Goal: Task Accomplishment & Management: Complete application form

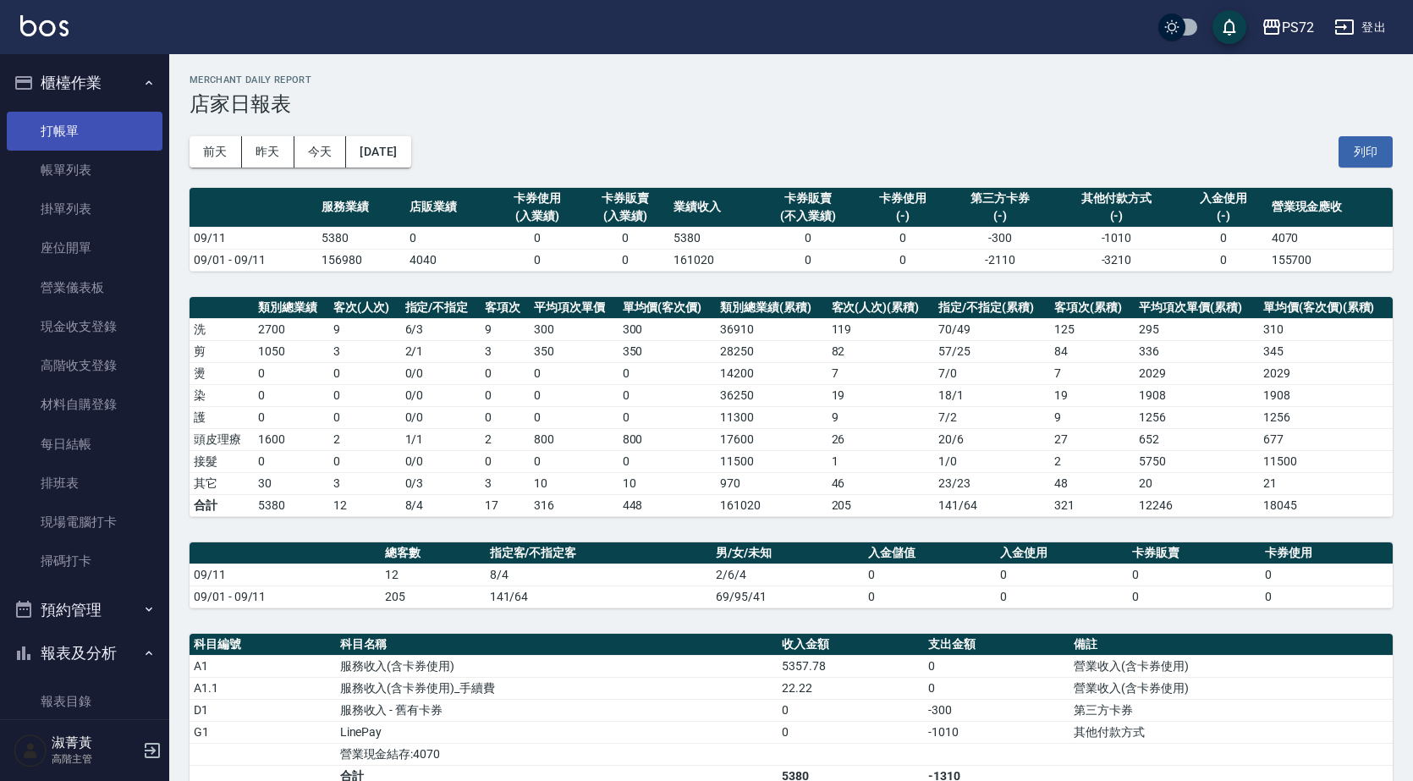
click at [106, 124] on link "打帳單" at bounding box center [85, 131] width 156 height 39
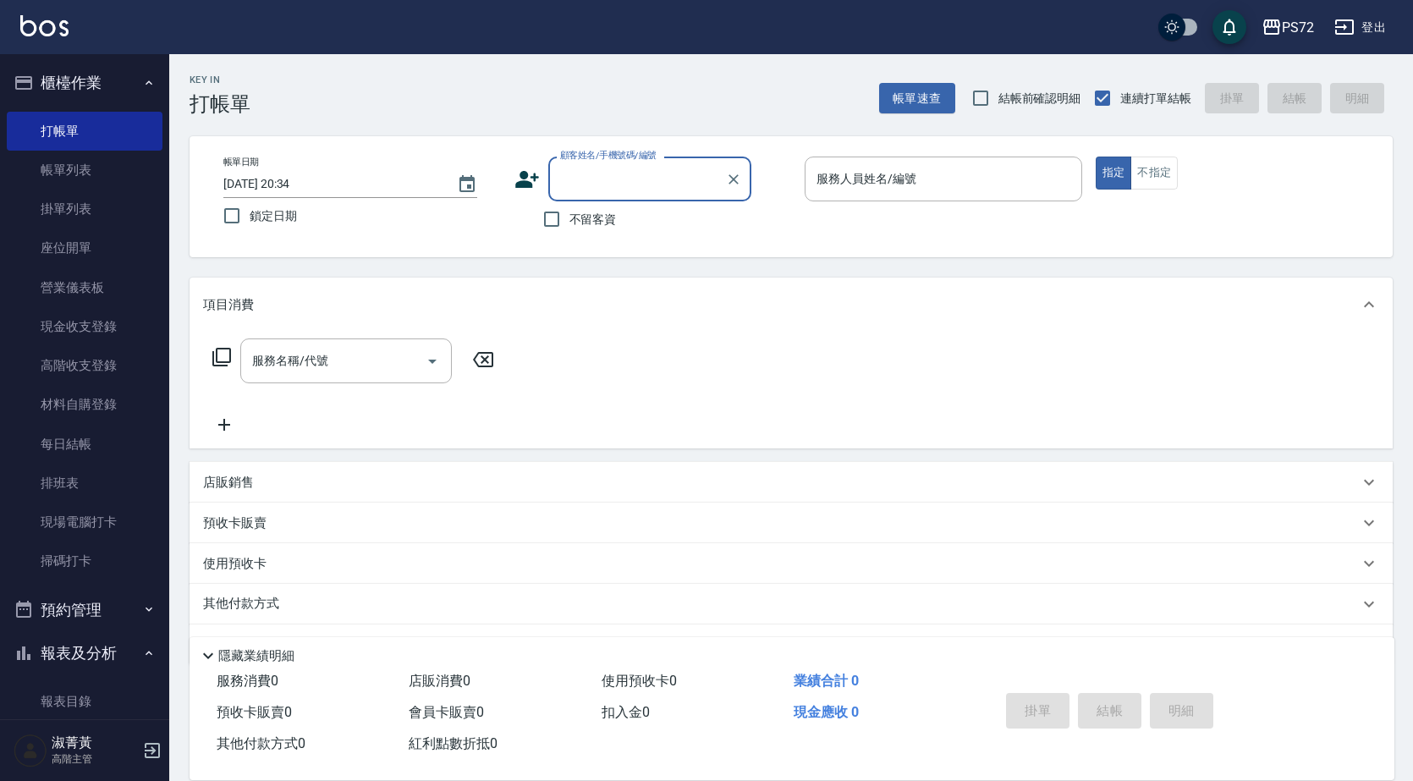
click at [614, 164] on input "顧客姓名/手機號碼/編號" at bounding box center [637, 179] width 162 height 30
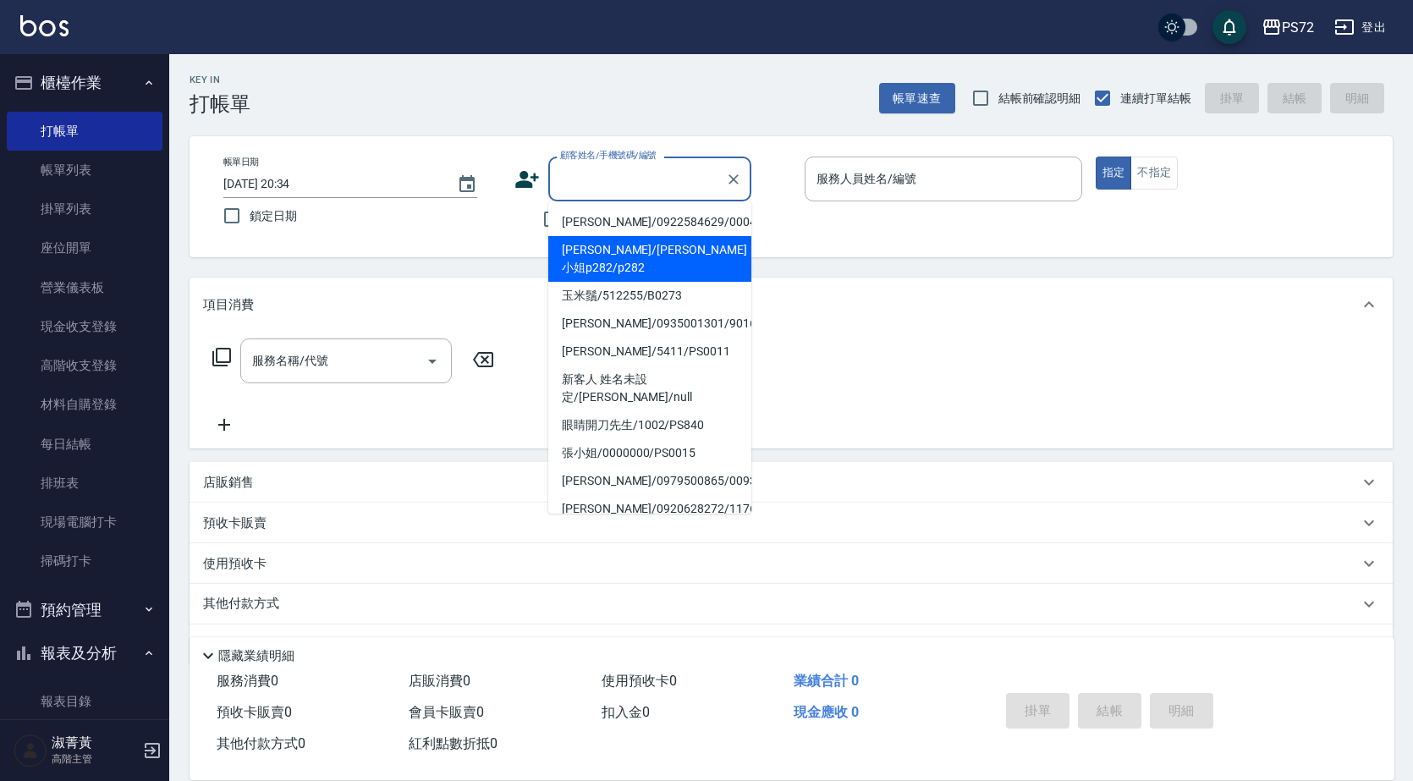
drag, startPoint x: 607, startPoint y: 247, endPoint x: 758, endPoint y: 222, distance: 152.6
click at [609, 245] on li "[PERSON_NAME]/[PERSON_NAME]小姐p282/p282" at bounding box center [649, 259] width 203 height 46
type input "[PERSON_NAME]/[PERSON_NAME]小姐p282/p282"
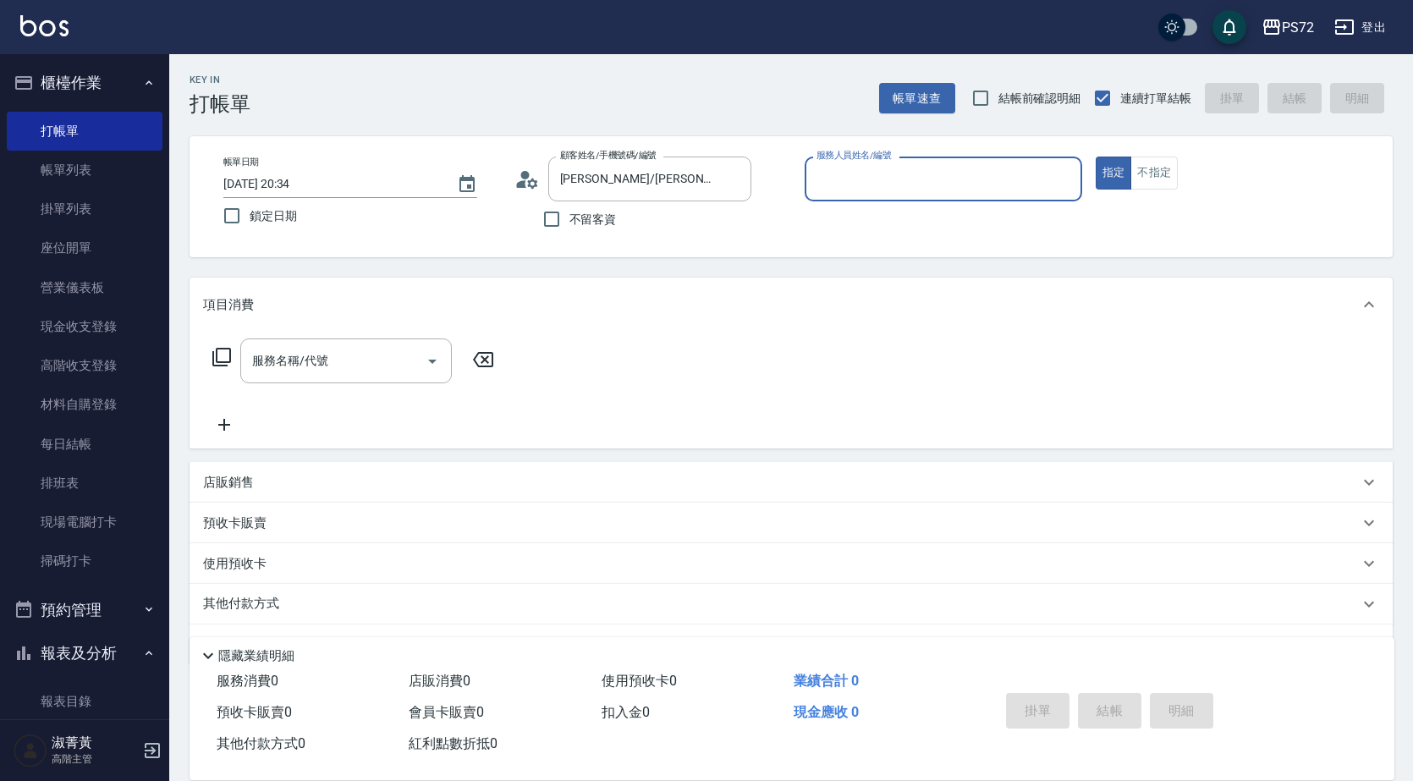
click at [861, 178] on input "服務人員姓名/編號" at bounding box center [943, 179] width 262 height 30
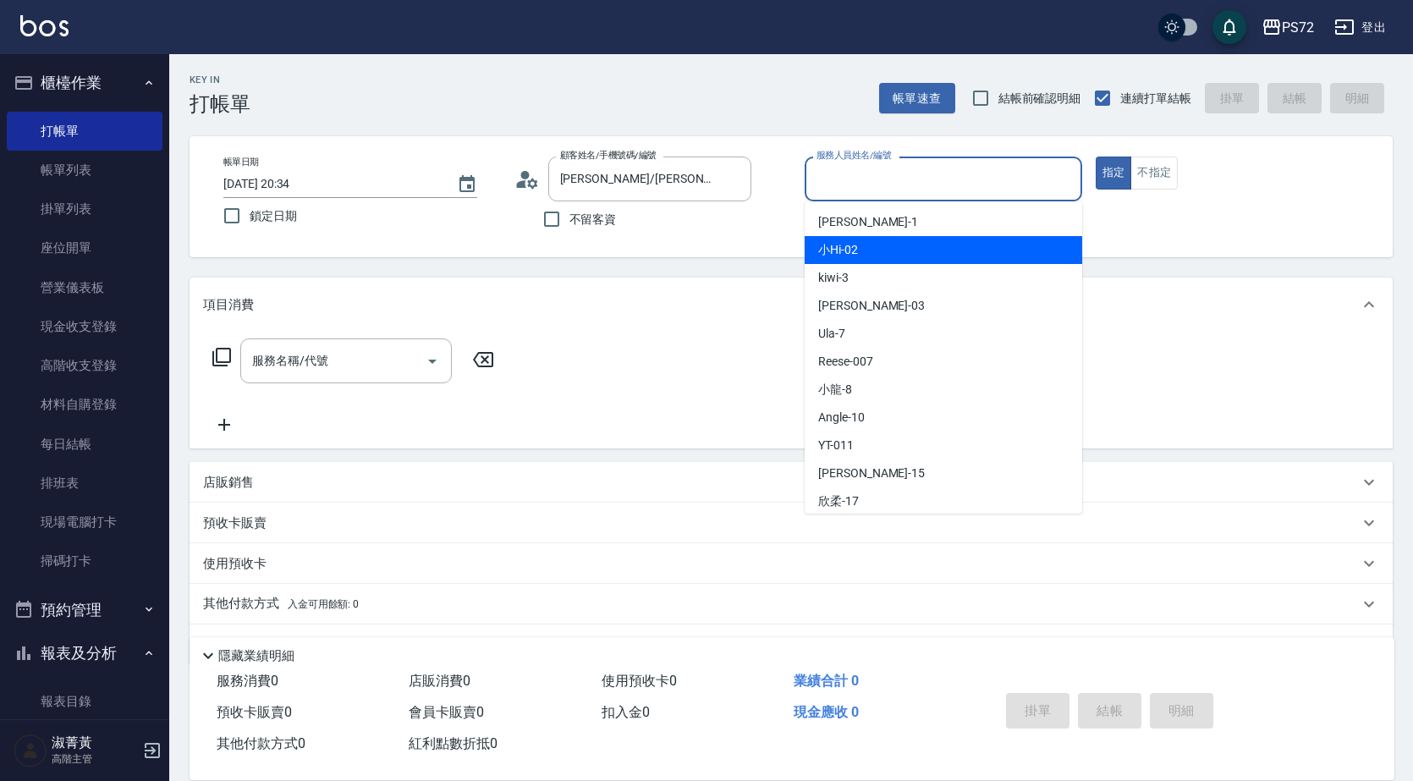
click at [841, 252] on span "小Hi -02" at bounding box center [838, 250] width 40 height 18
type input "小Hi-02"
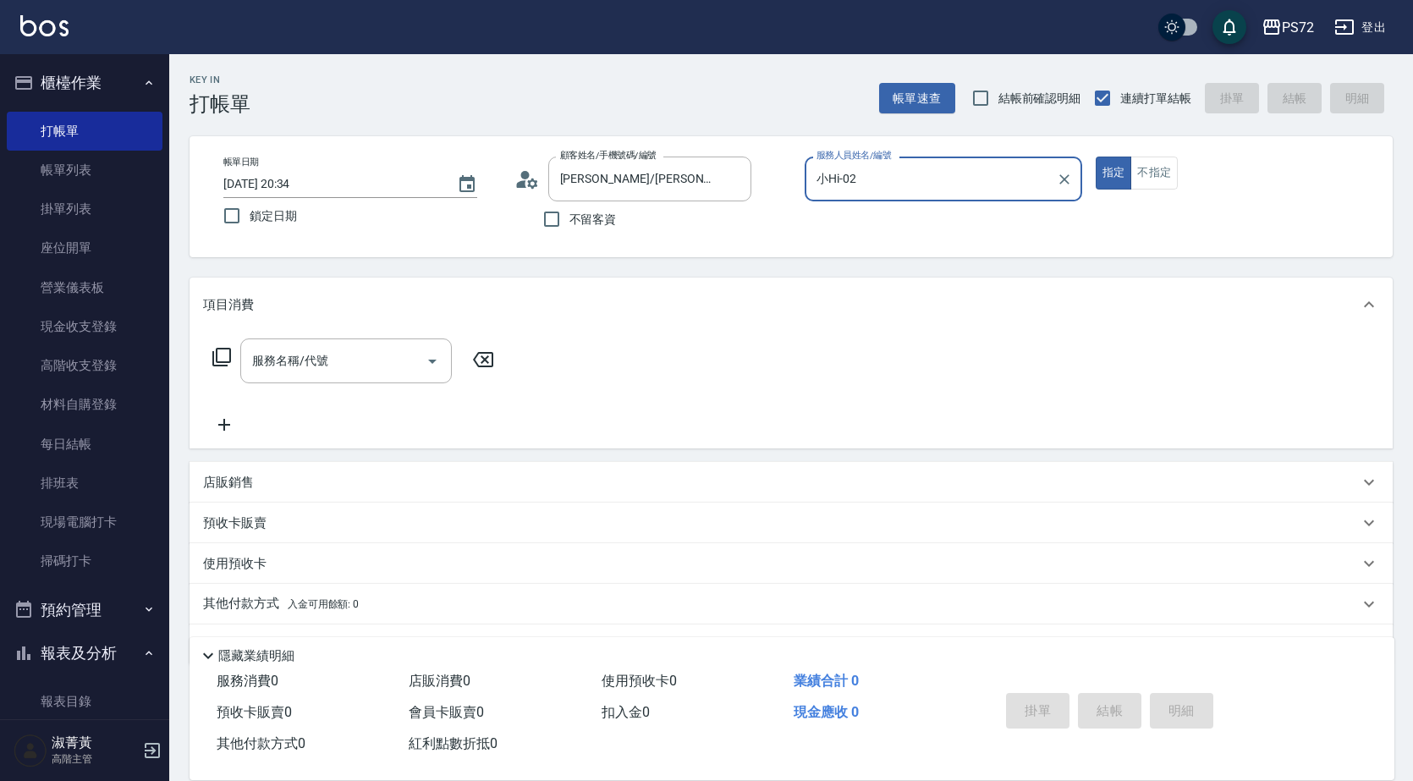
click at [315, 363] on div "服務名稱/代號 服務名稱/代號" at bounding box center [345, 360] width 211 height 45
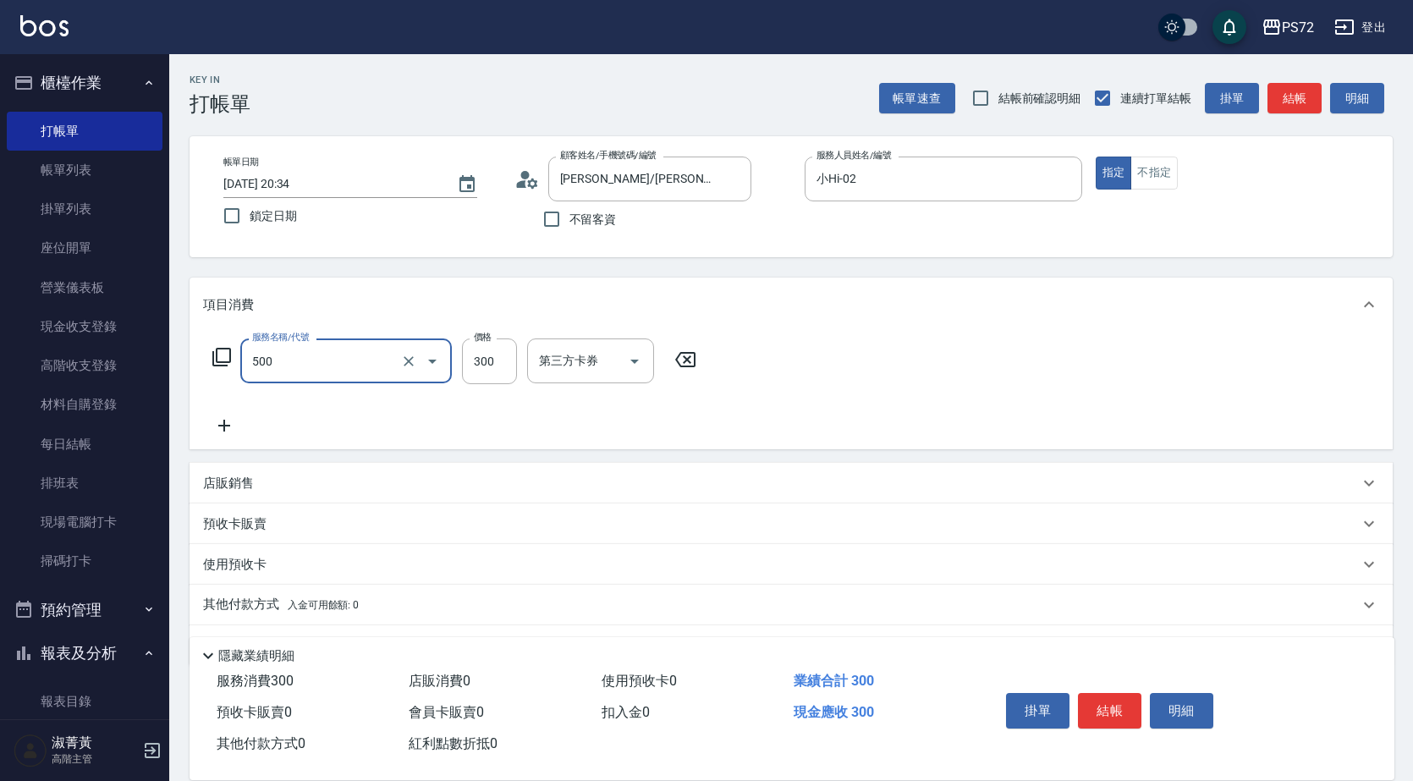
type input "洗髮(A級)(500)"
type input "250"
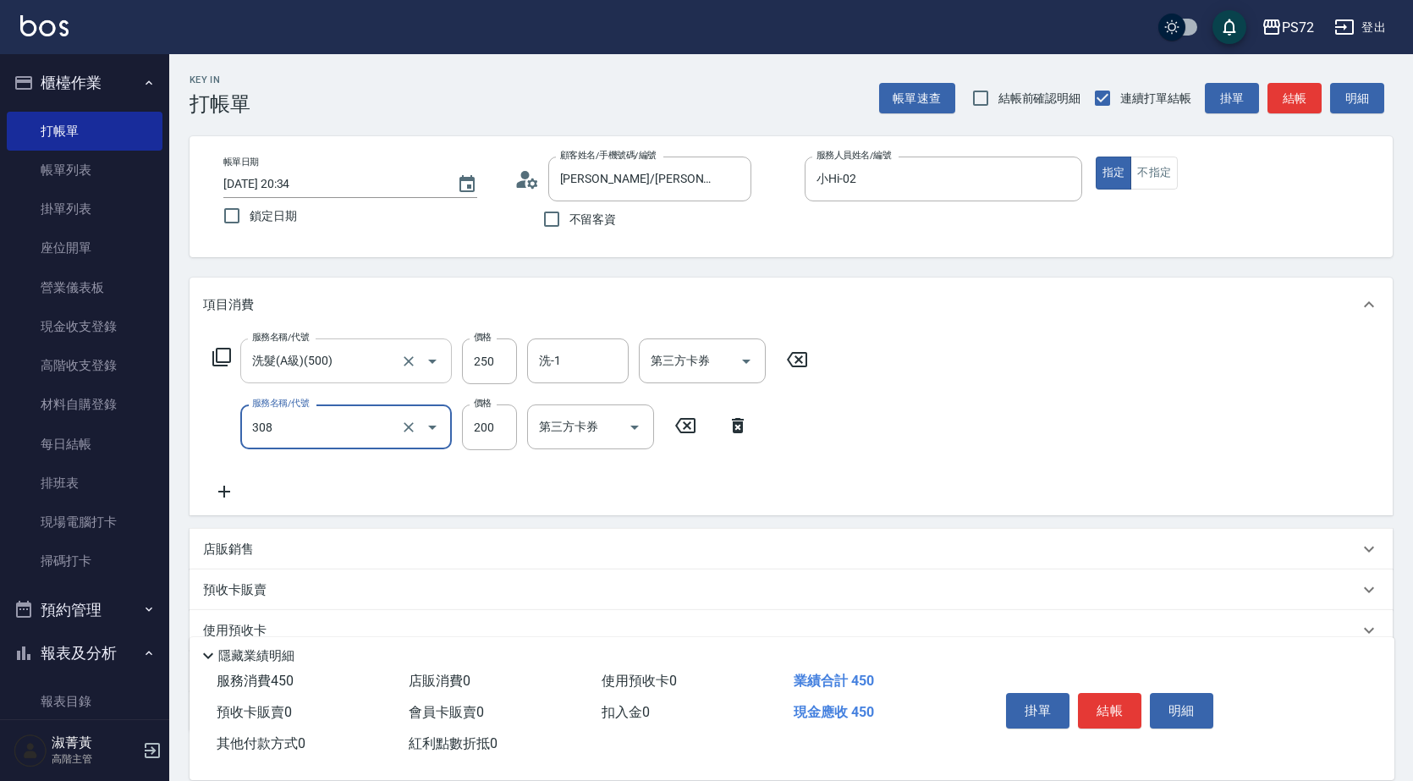
type input "學生剪髮(UP)(308)"
type input "300"
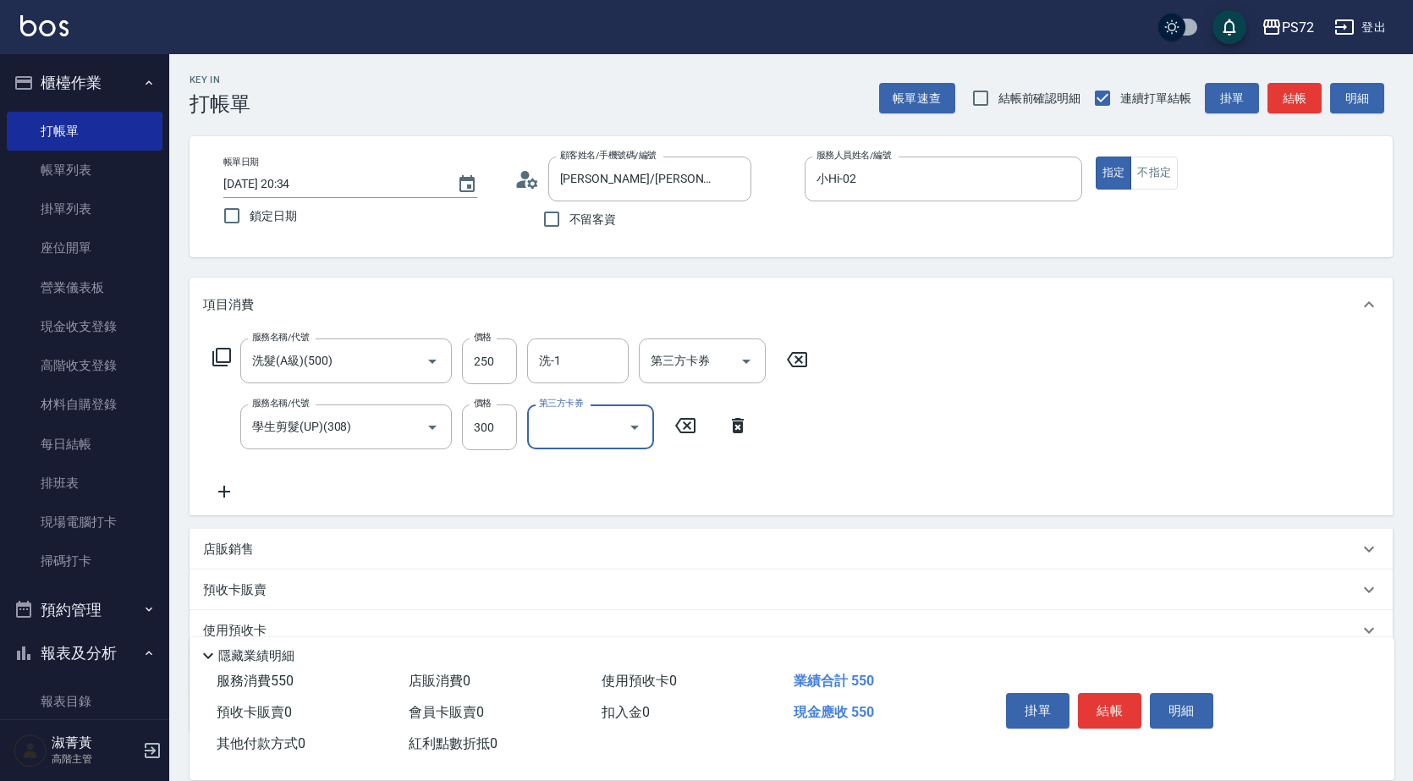
drag, startPoint x: 1111, startPoint y: 703, endPoint x: 1099, endPoint y: 700, distance: 12.1
click at [1108, 703] on button "結帳" at bounding box center [1109, 711] width 63 height 36
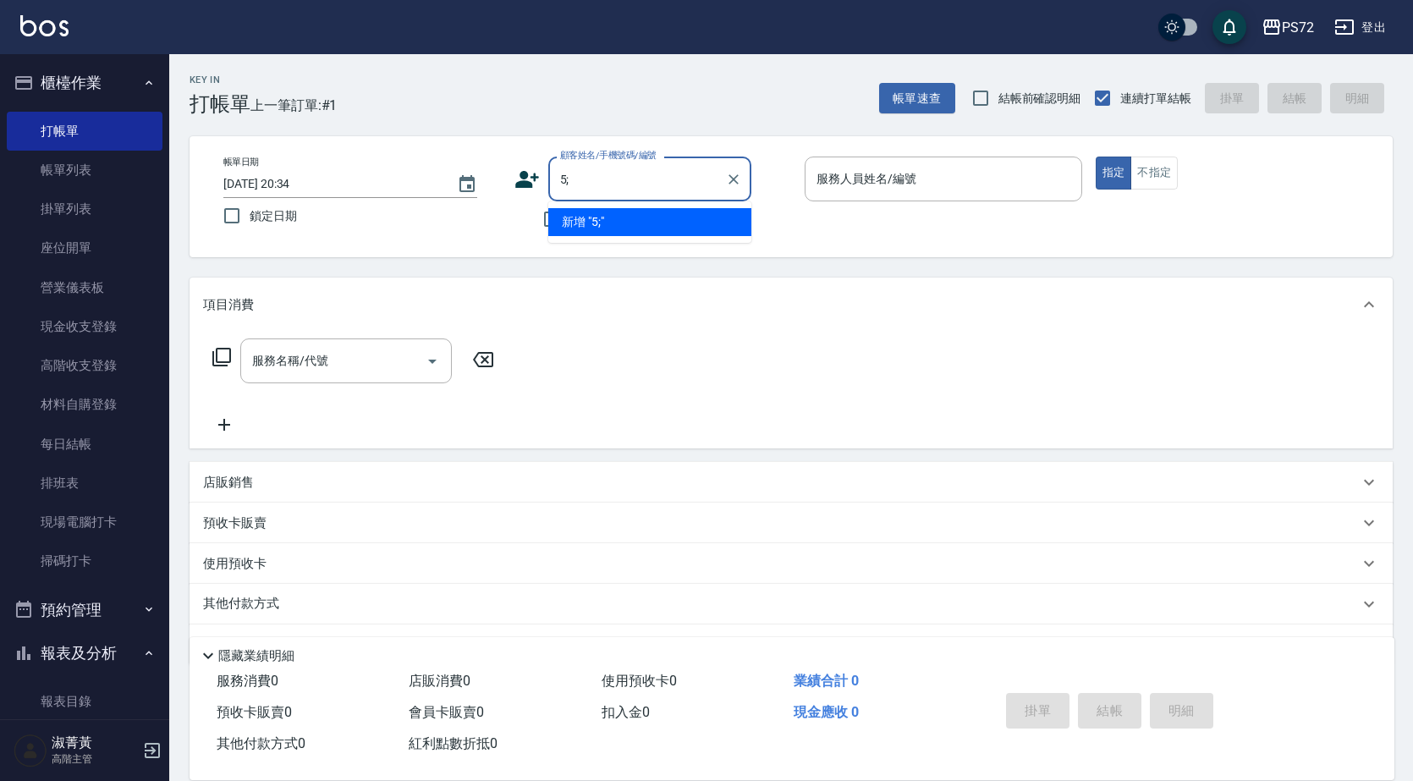
type input "5"
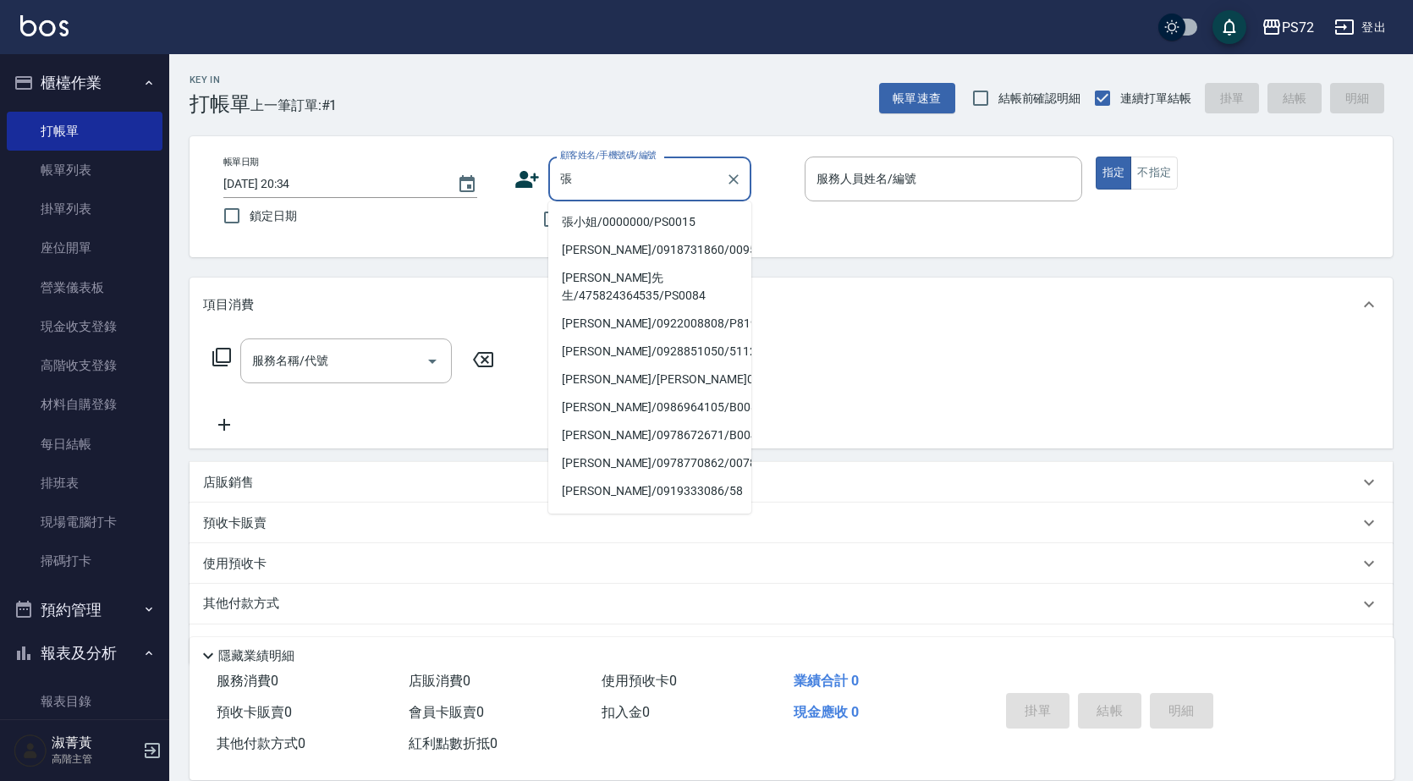
drag, startPoint x: 598, startPoint y: 222, endPoint x: 899, endPoint y: 168, distance: 305.8
click at [613, 219] on li "張小姐/0000000/PS0015" at bounding box center [649, 222] width 203 height 28
type input "張小姐/0000000/PS0015"
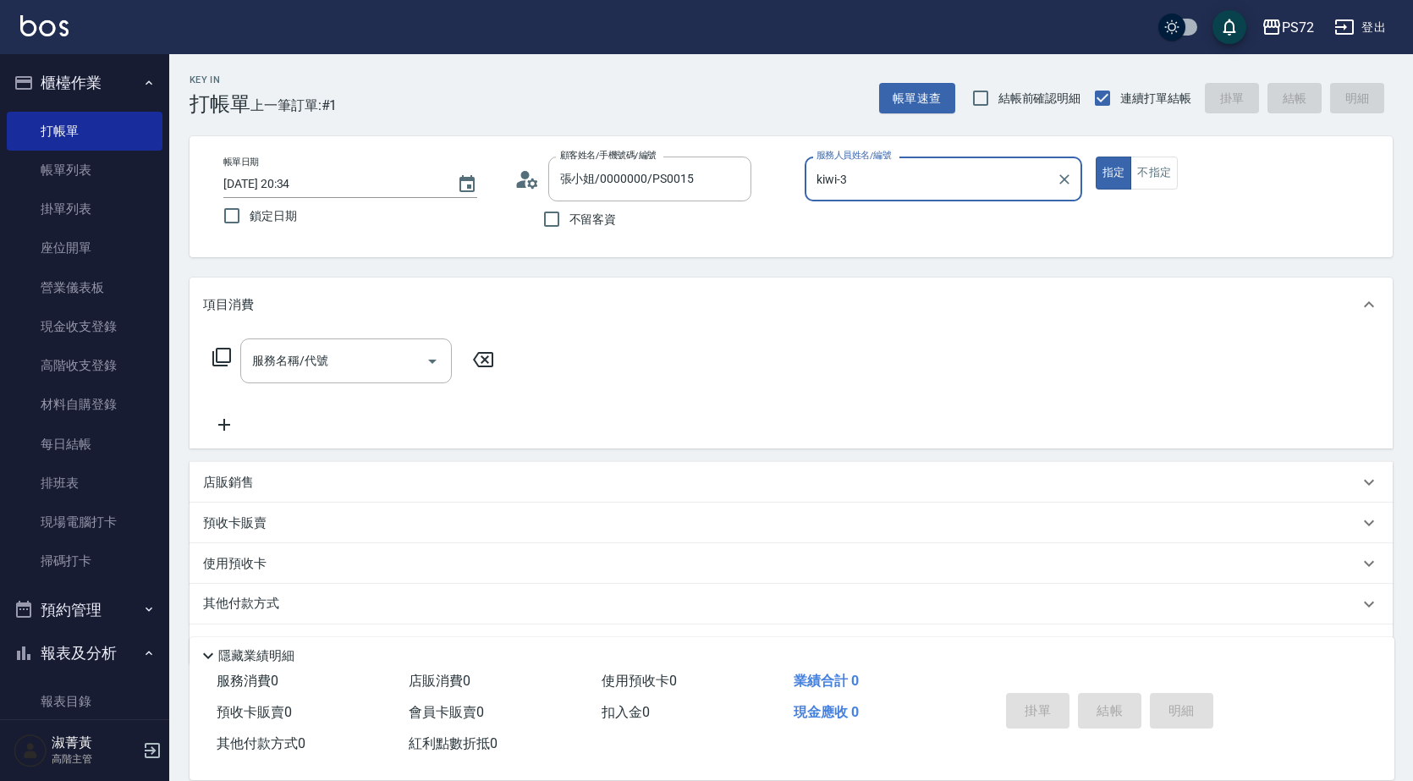
click at [906, 176] on input "kiwi-3" at bounding box center [930, 179] width 237 height 30
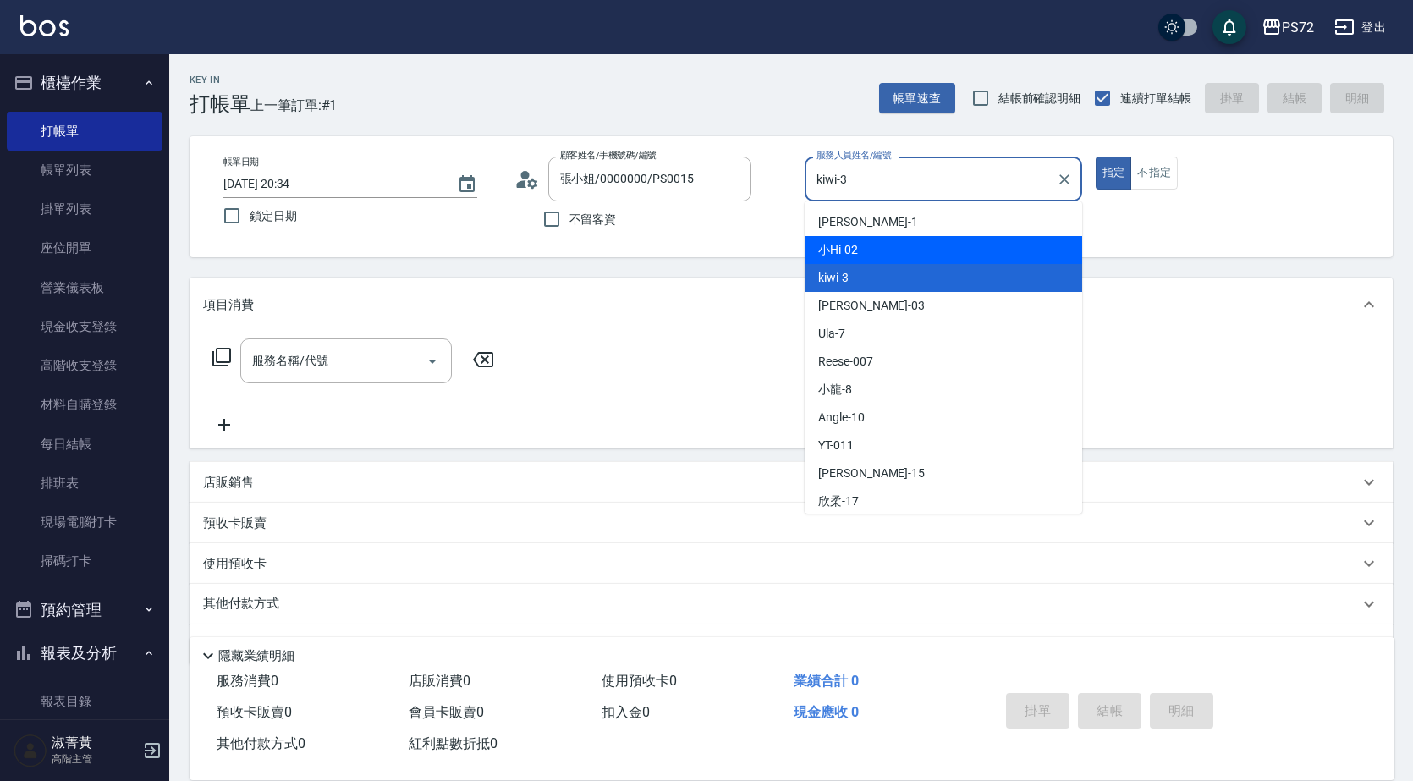
click at [889, 248] on div "小Hi -02" at bounding box center [942, 250] width 277 height 28
type input "小Hi-02"
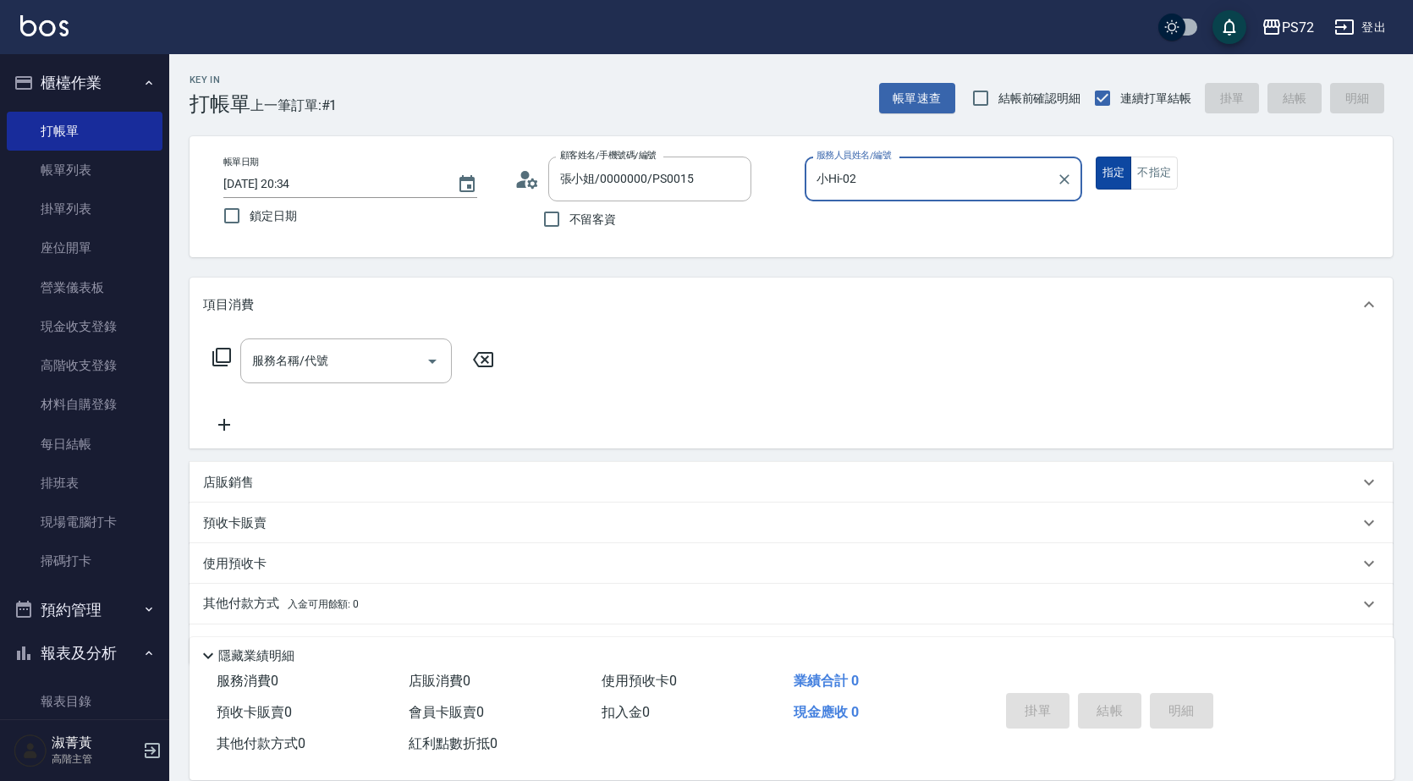
click at [1128, 181] on div "指定 不指定" at bounding box center [1233, 172] width 277 height 33
click at [219, 358] on icon at bounding box center [221, 357] width 20 height 20
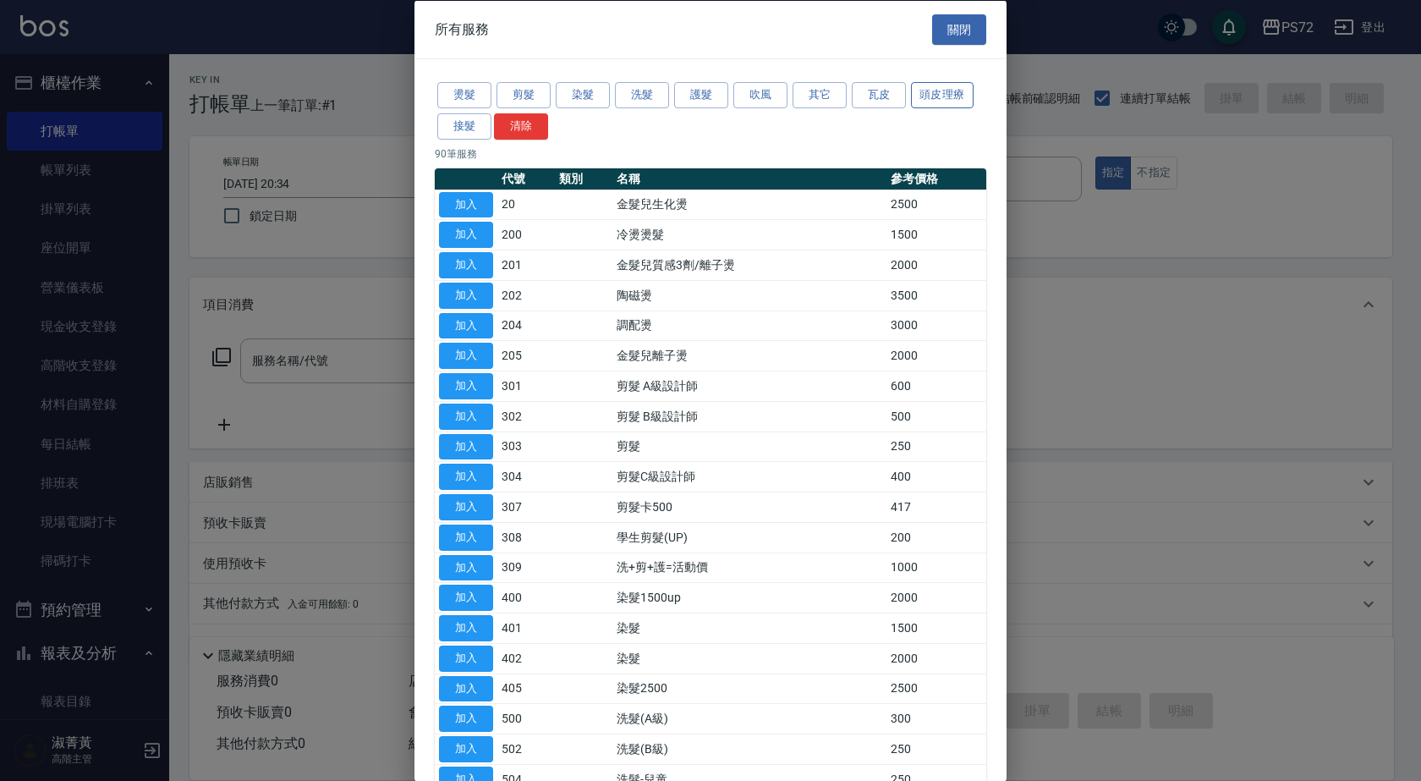
click at [926, 84] on button "頭皮理療" at bounding box center [942, 95] width 63 height 26
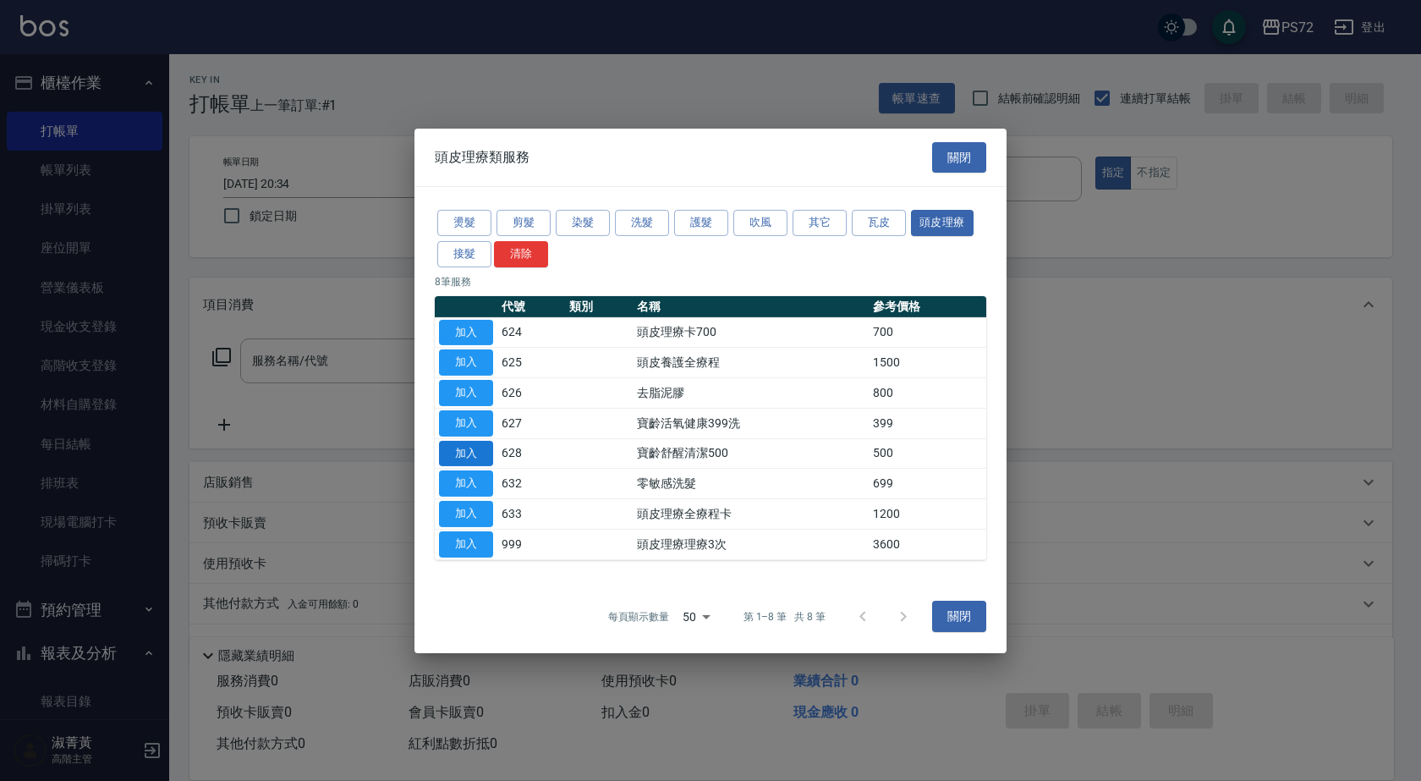
click at [482, 455] on button "加入" at bounding box center [466, 453] width 54 height 26
type input "寶齡舒醒清潔500(628)"
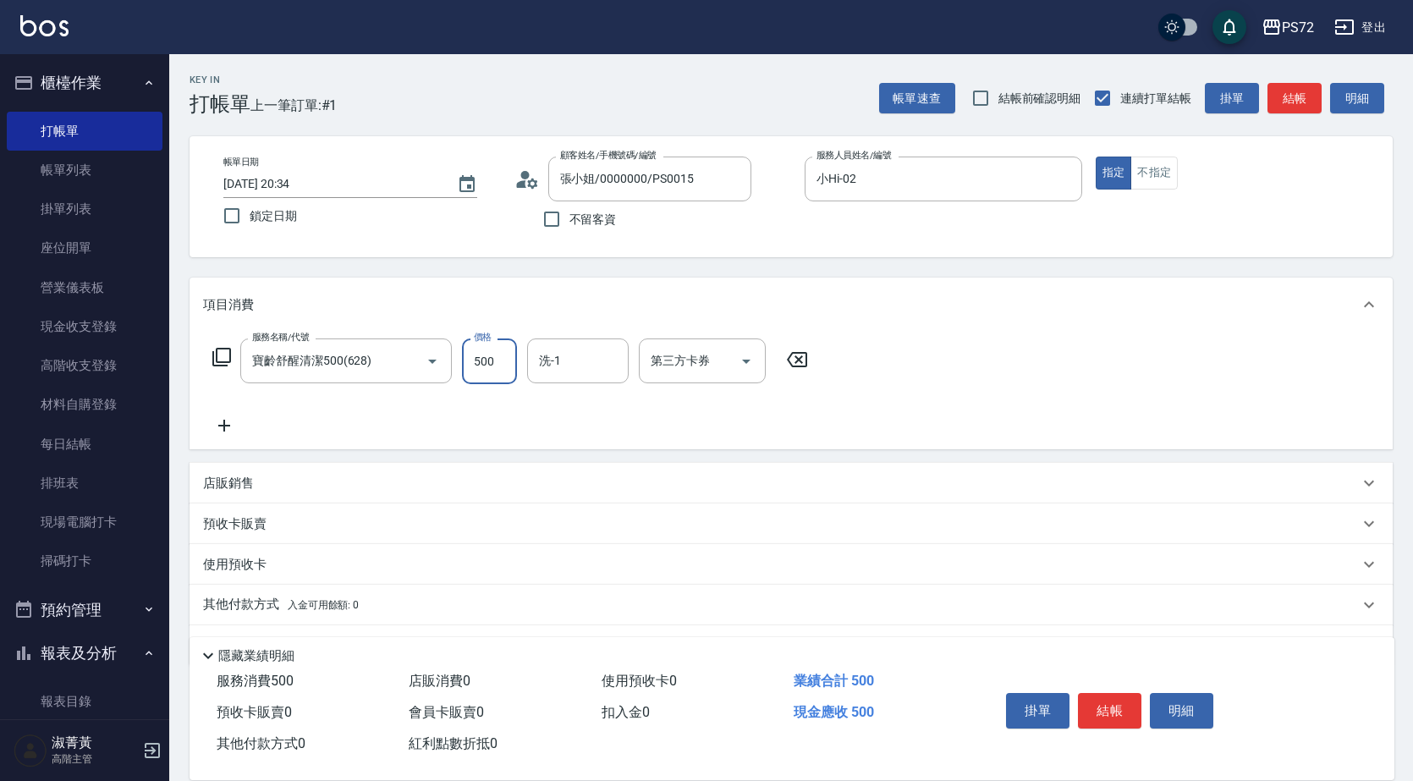
drag, startPoint x: 497, startPoint y: 361, endPoint x: 501, endPoint y: 344, distance: 17.3
click at [497, 361] on input "500" at bounding box center [489, 361] width 55 height 46
type input "600"
click at [1101, 716] on button "結帳" at bounding box center [1109, 711] width 63 height 36
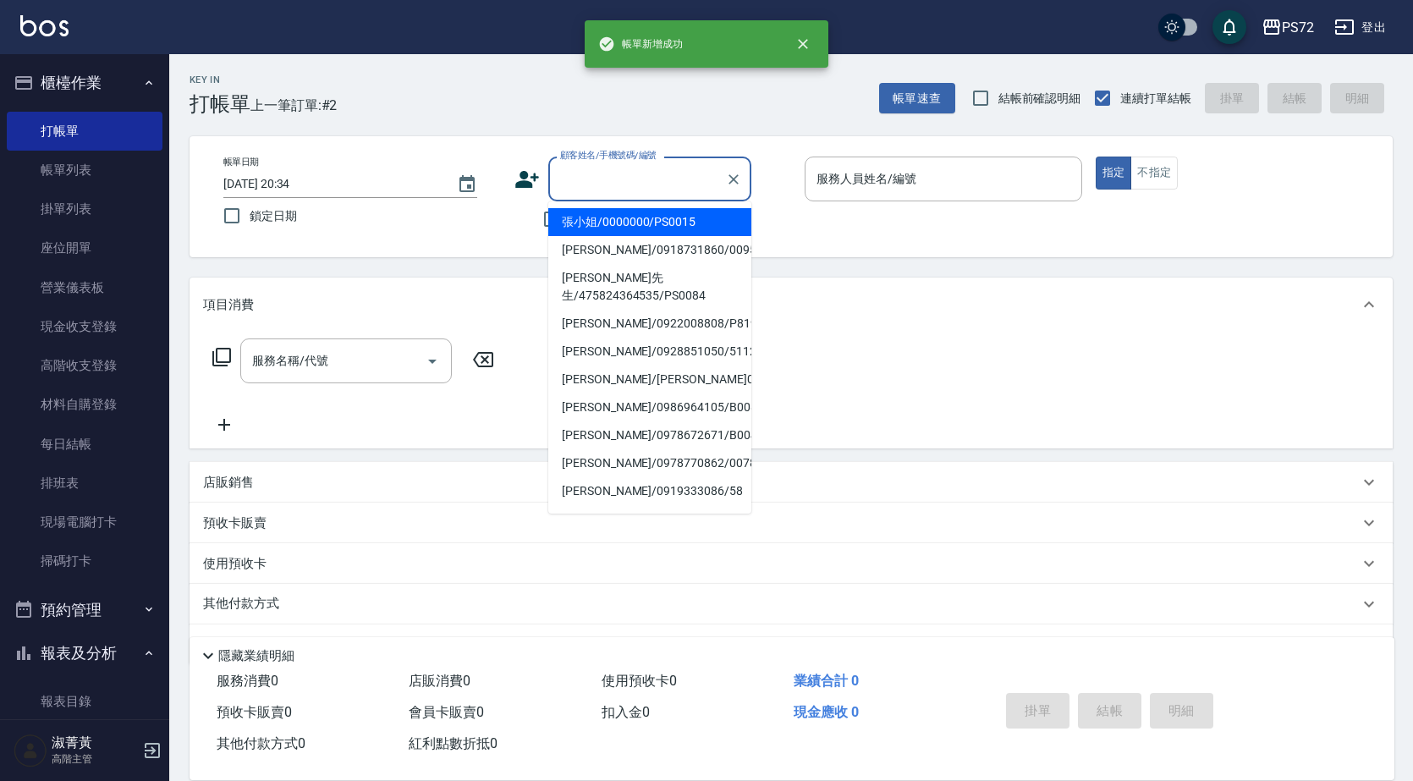
click at [590, 178] on input "顧客姓名/手機號碼/編號" at bounding box center [637, 179] width 162 height 30
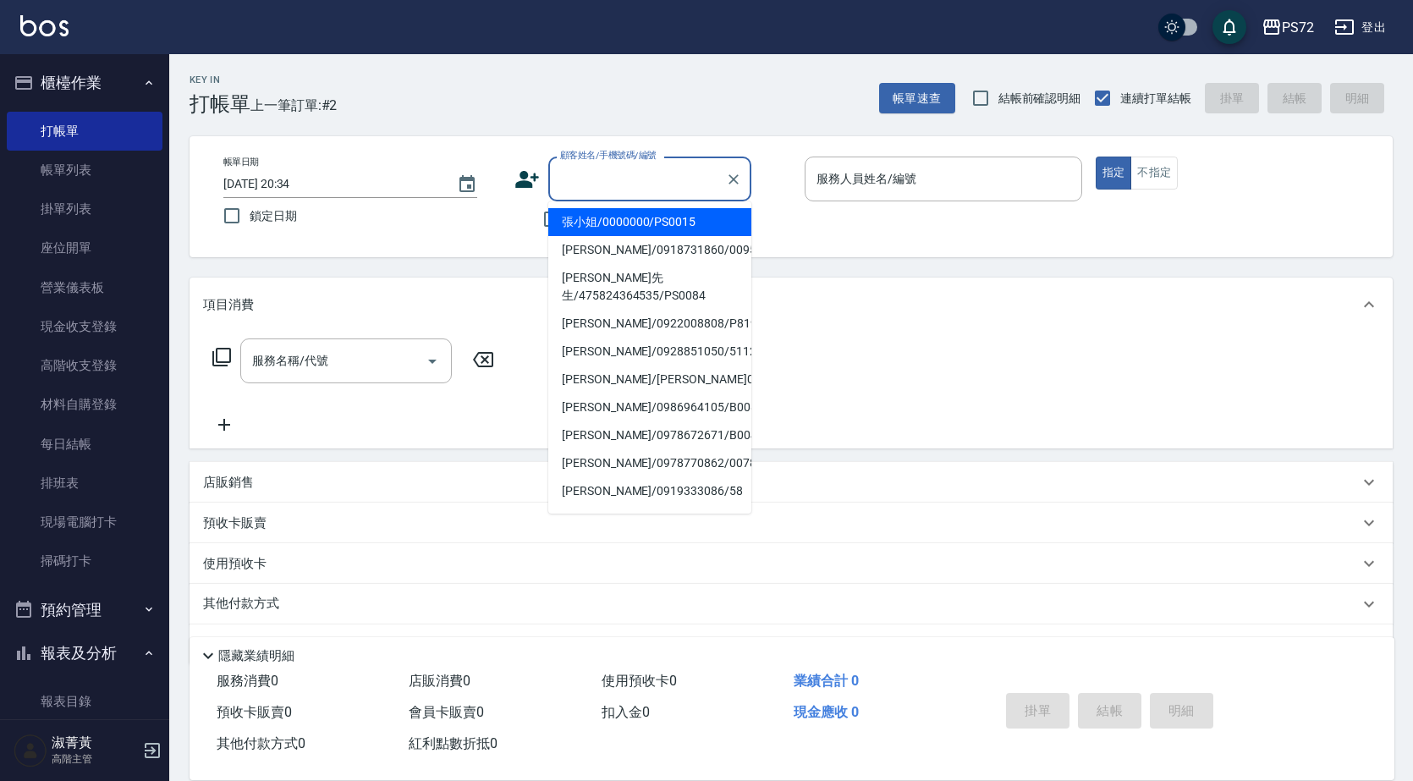
click at [591, 221] on li "張小姐/0000000/PS0015" at bounding box center [649, 222] width 203 height 28
type input "張小姐/0000000/PS0015"
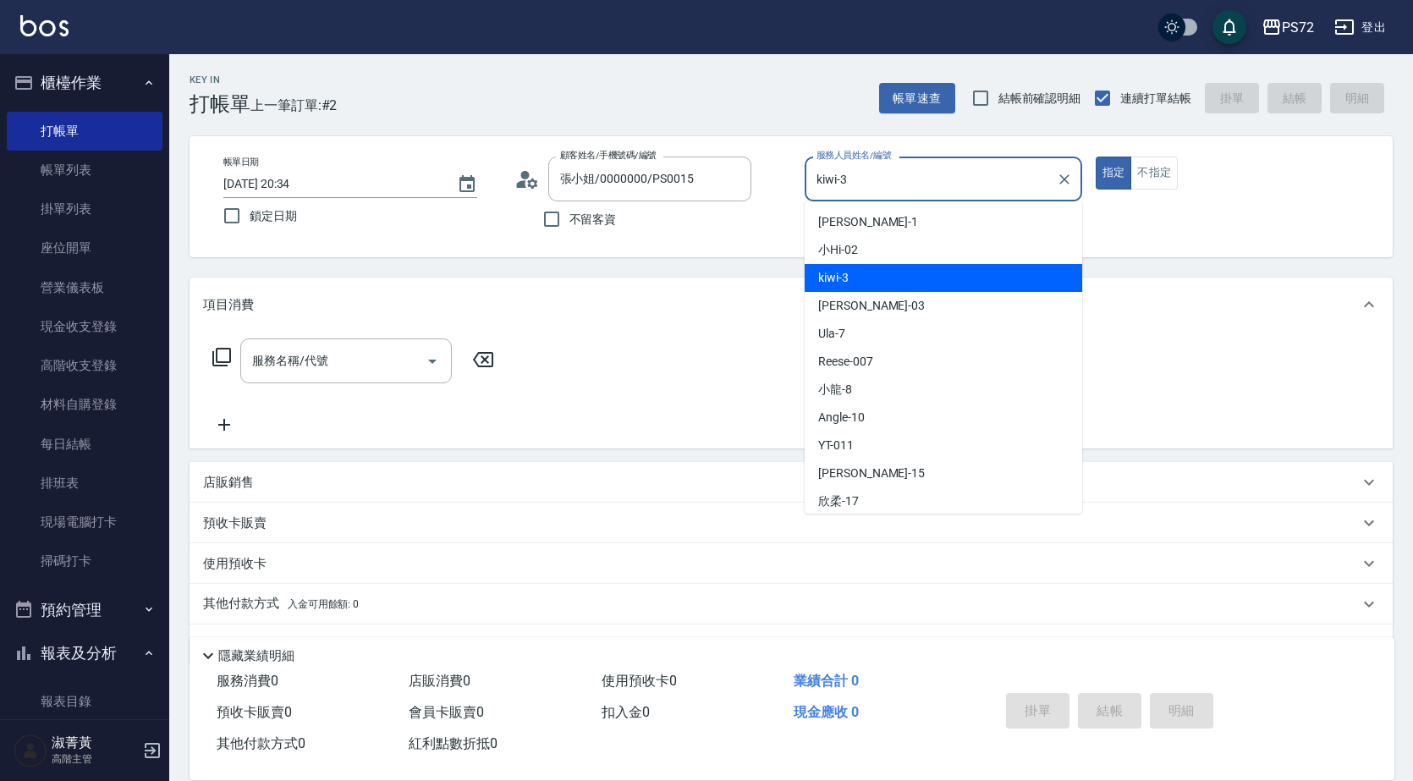
drag, startPoint x: 851, startPoint y: 178, endPoint x: 865, endPoint y: 232, distance: 55.2
click at [851, 182] on input "kiwi-3" at bounding box center [930, 179] width 237 height 30
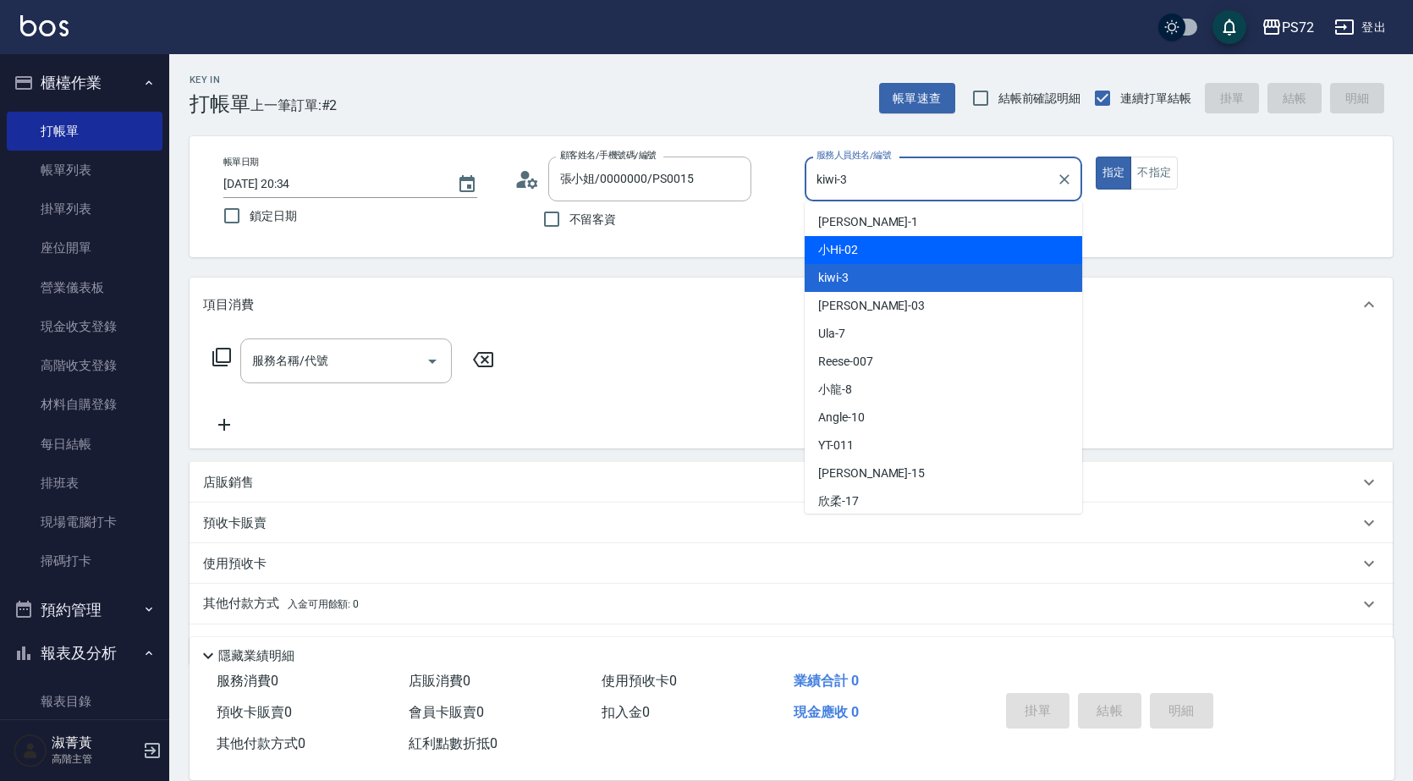
drag, startPoint x: 869, startPoint y: 248, endPoint x: 1018, endPoint y: 222, distance: 151.9
click at [869, 247] on div "小Hi -02" at bounding box center [942, 250] width 277 height 28
type input "小Hi-02"
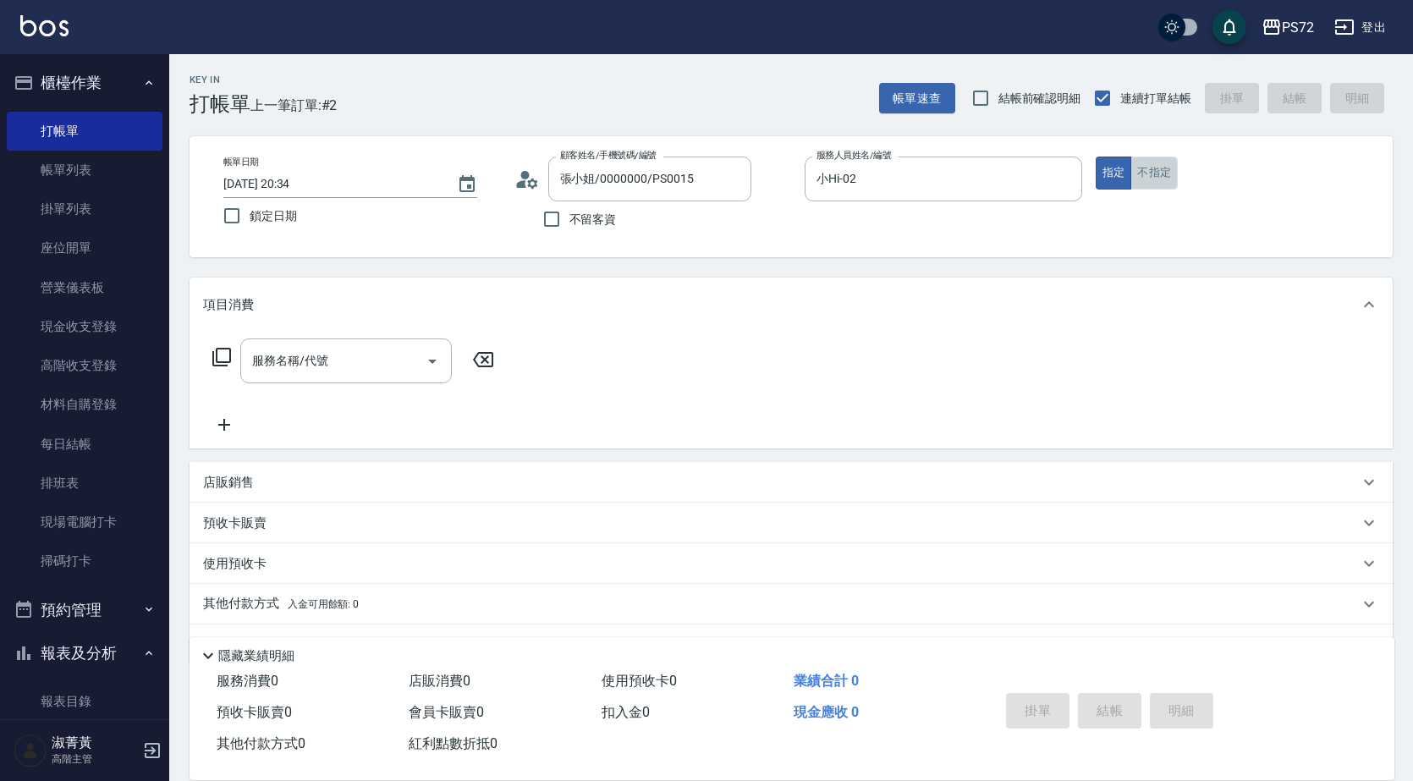
drag, startPoint x: 1133, startPoint y: 173, endPoint x: 549, endPoint y: 283, distance: 593.8
click at [1130, 174] on button "不指定" at bounding box center [1153, 172] width 47 height 33
click at [343, 359] on input "服務名稱/代號" at bounding box center [333, 361] width 171 height 30
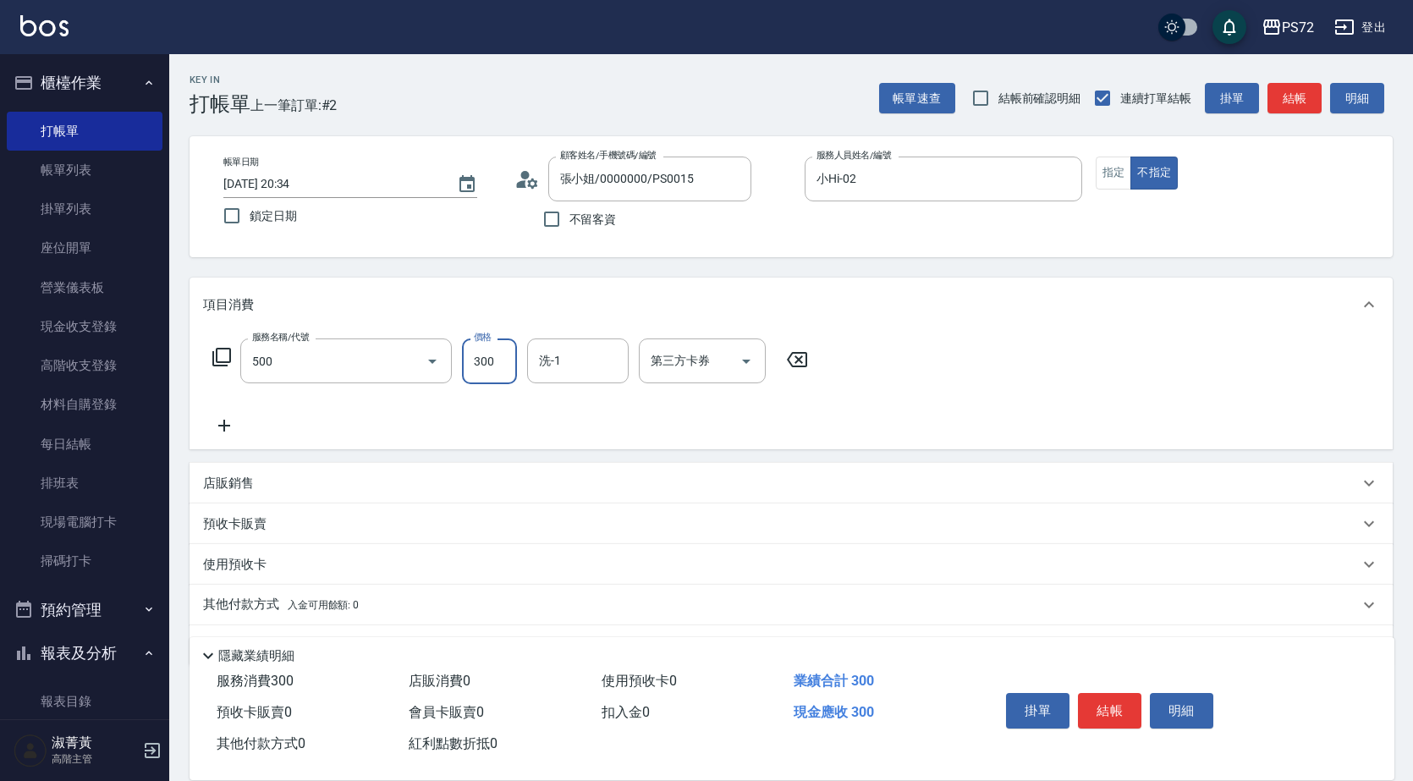
type input "洗髮(A級)(500)"
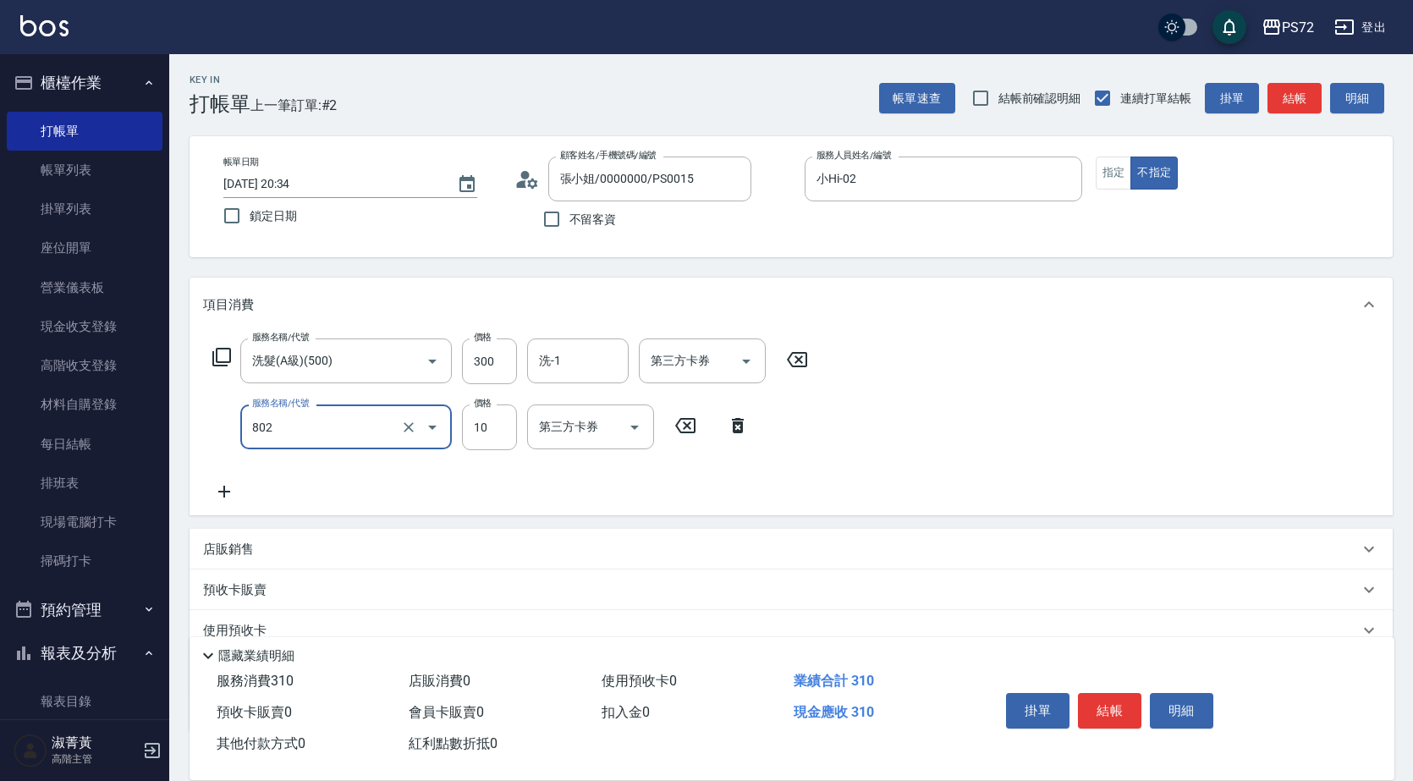
type input "潤絲(802)"
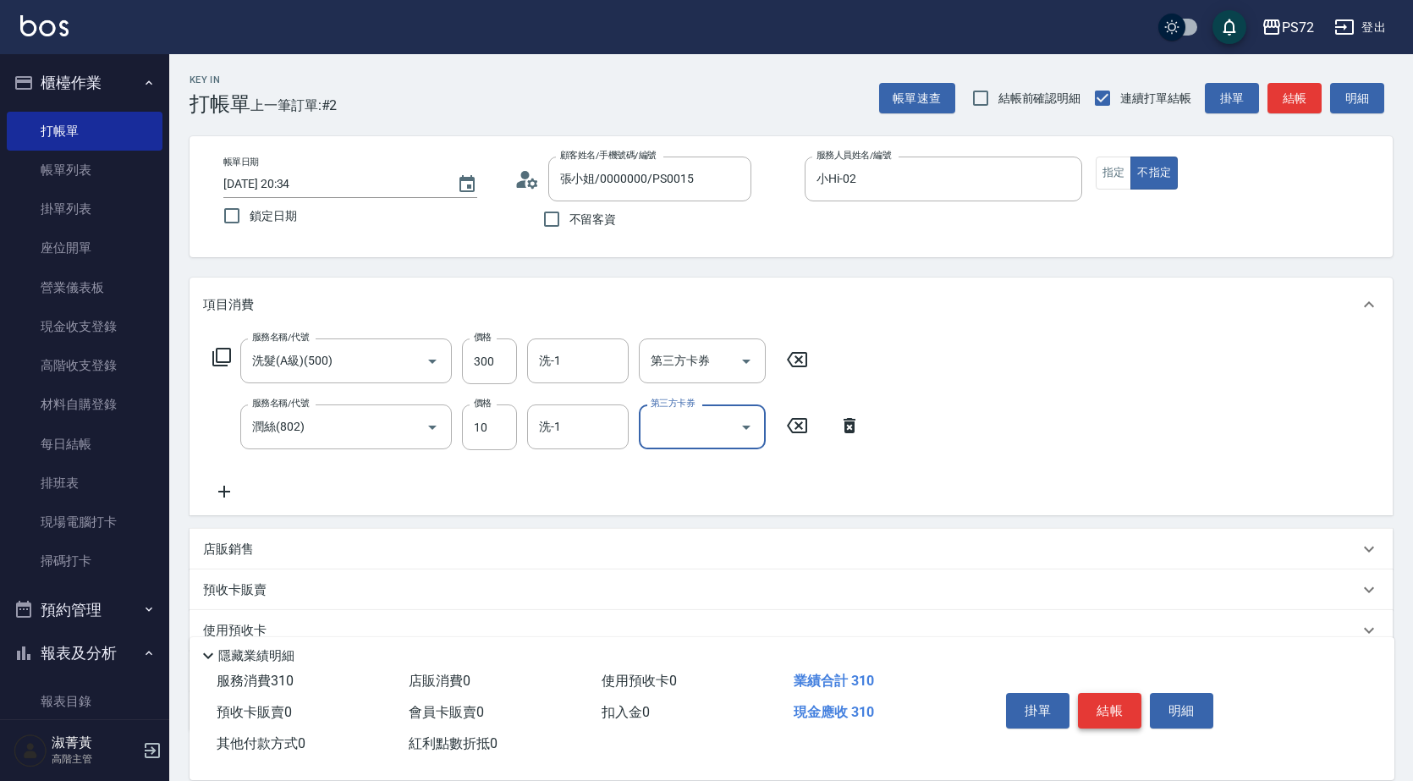
click at [1106, 710] on button "結帳" at bounding box center [1109, 711] width 63 height 36
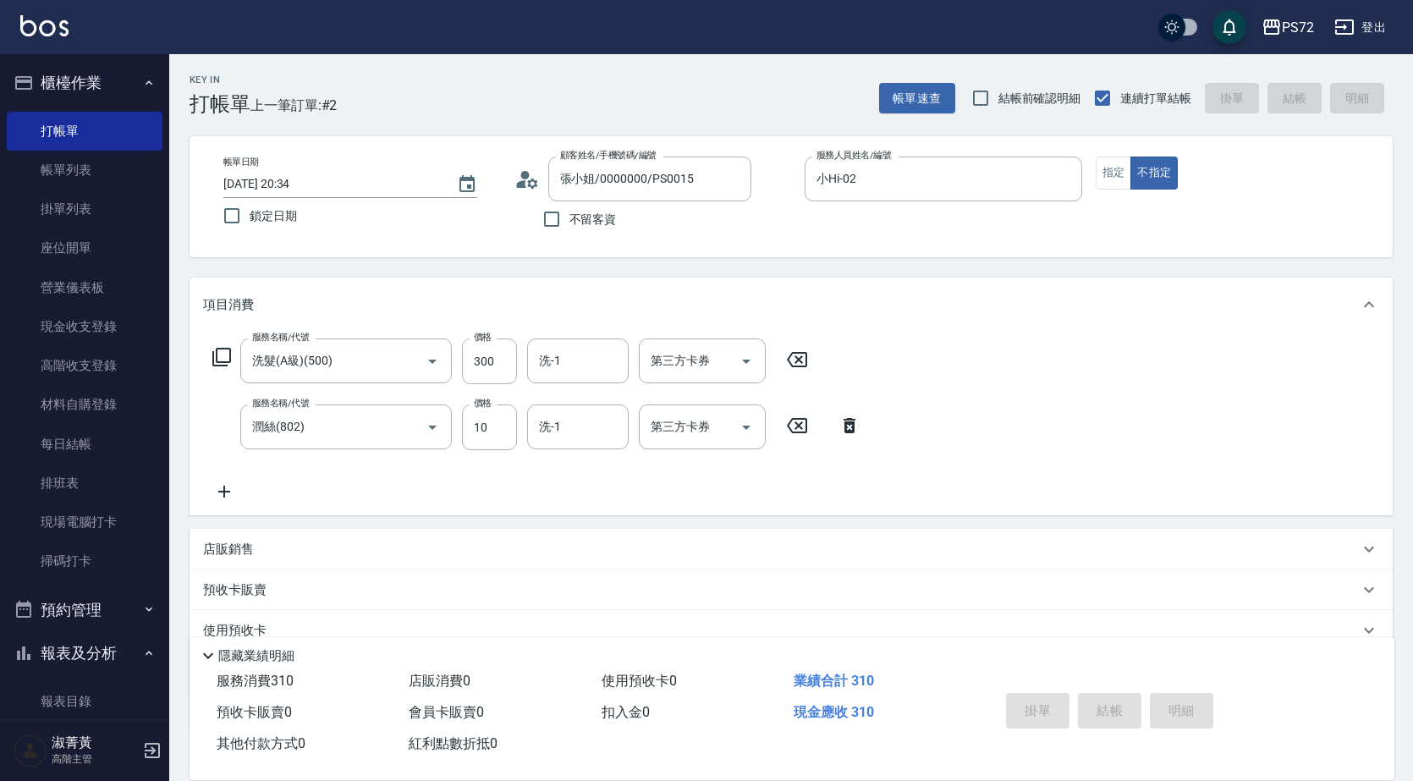
type input "[DATE] 20:35"
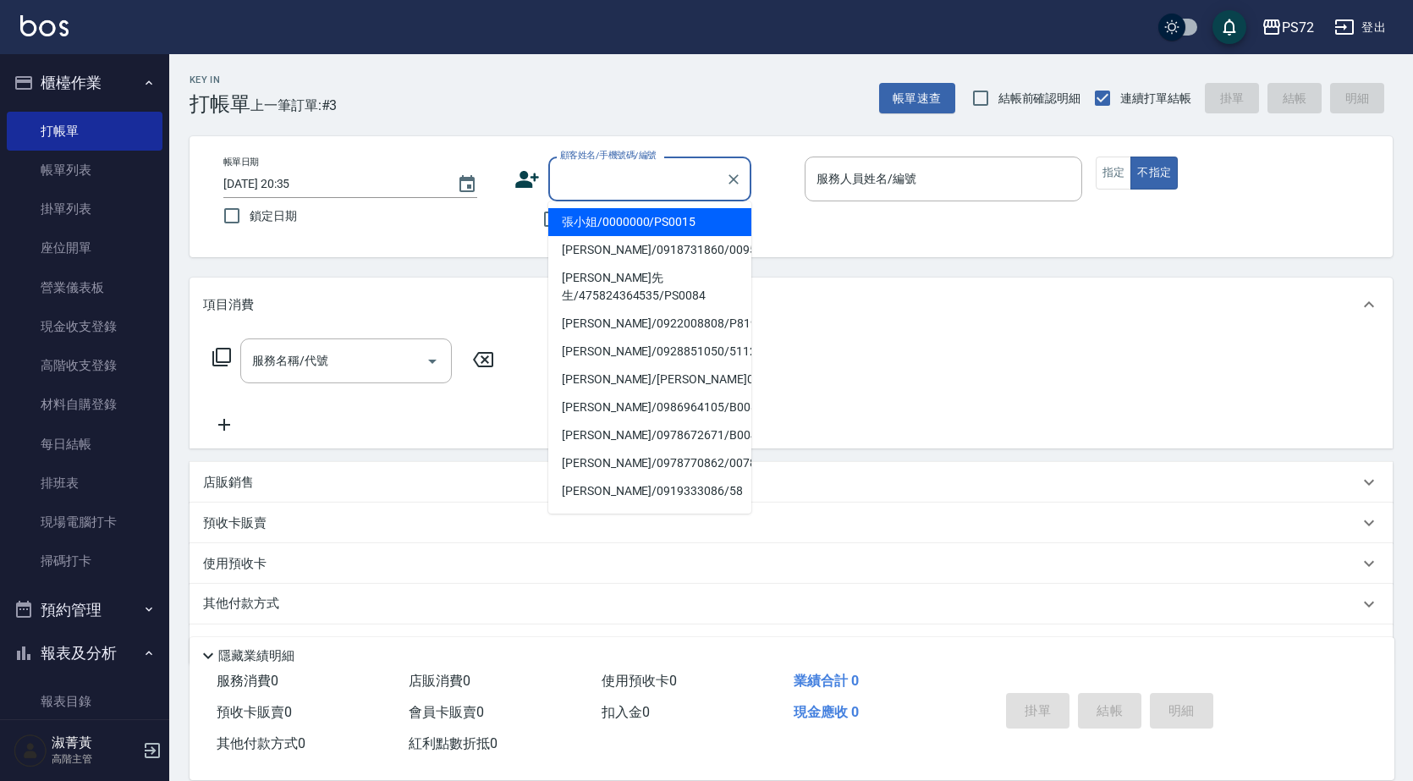
click at [615, 192] on input "顧客姓名/手機號碼/編號" at bounding box center [637, 179] width 162 height 30
click at [608, 222] on li "張小姐/0000000/PS0015" at bounding box center [649, 222] width 203 height 28
type input "張小姐/0000000/PS0015"
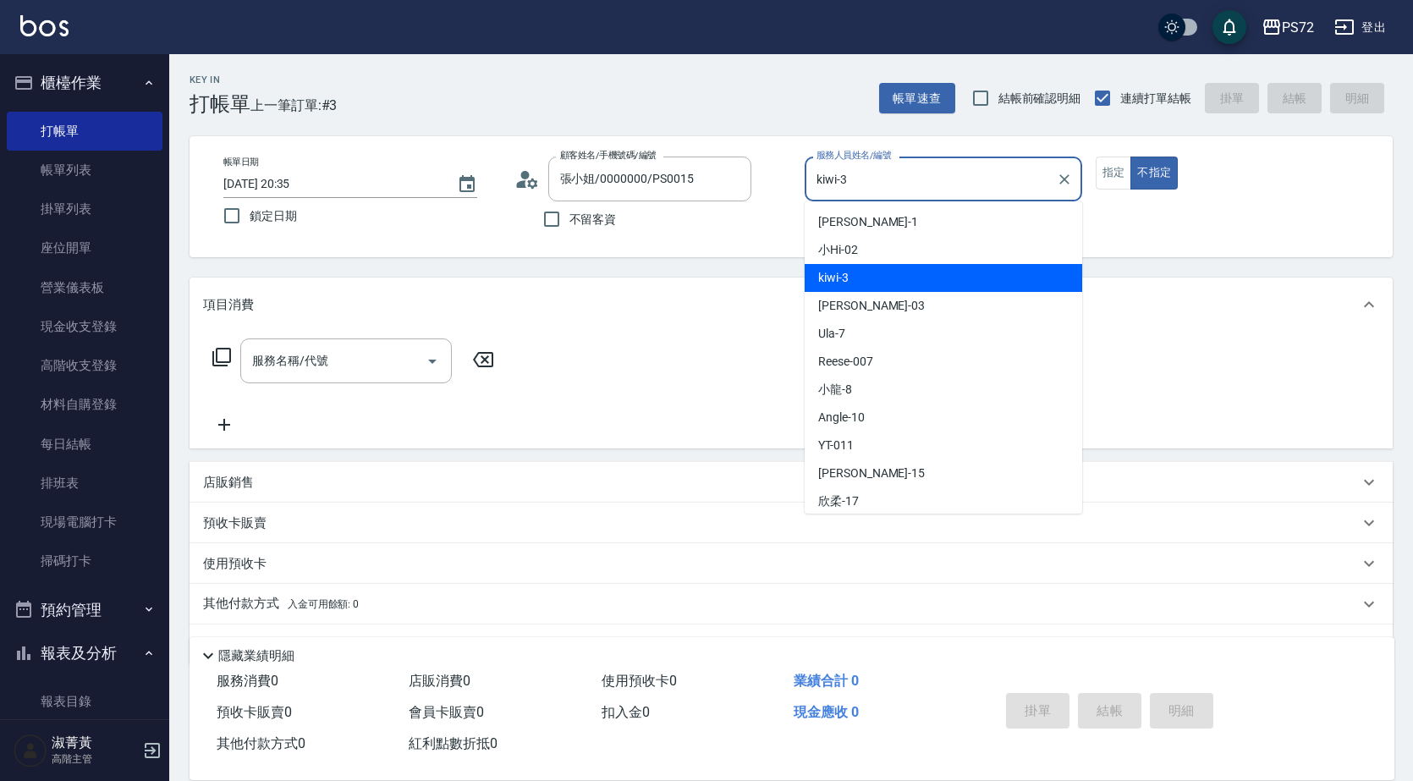
click at [854, 183] on input "kiwi-3" at bounding box center [930, 179] width 237 height 30
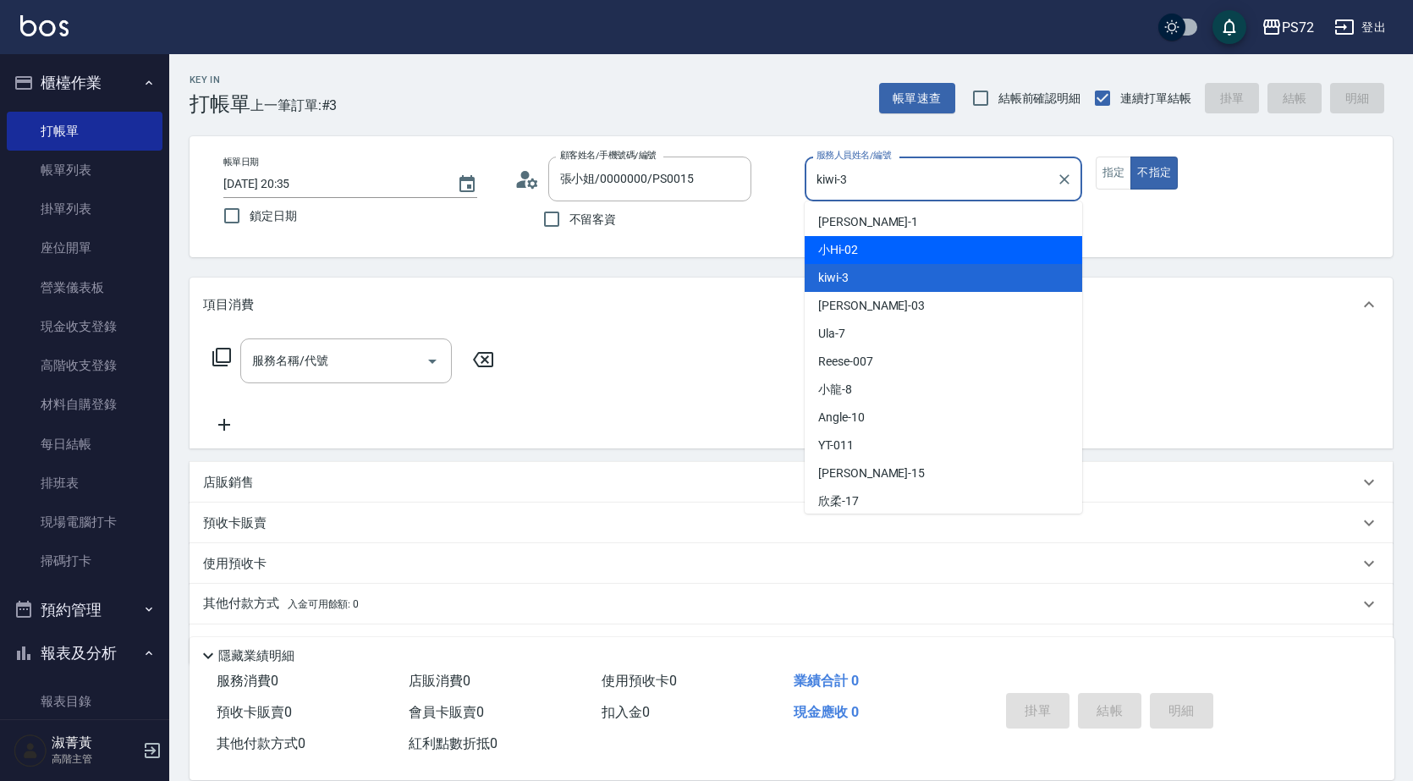
click at [850, 242] on span "小Hi -02" at bounding box center [838, 250] width 40 height 18
type input "小Hi-02"
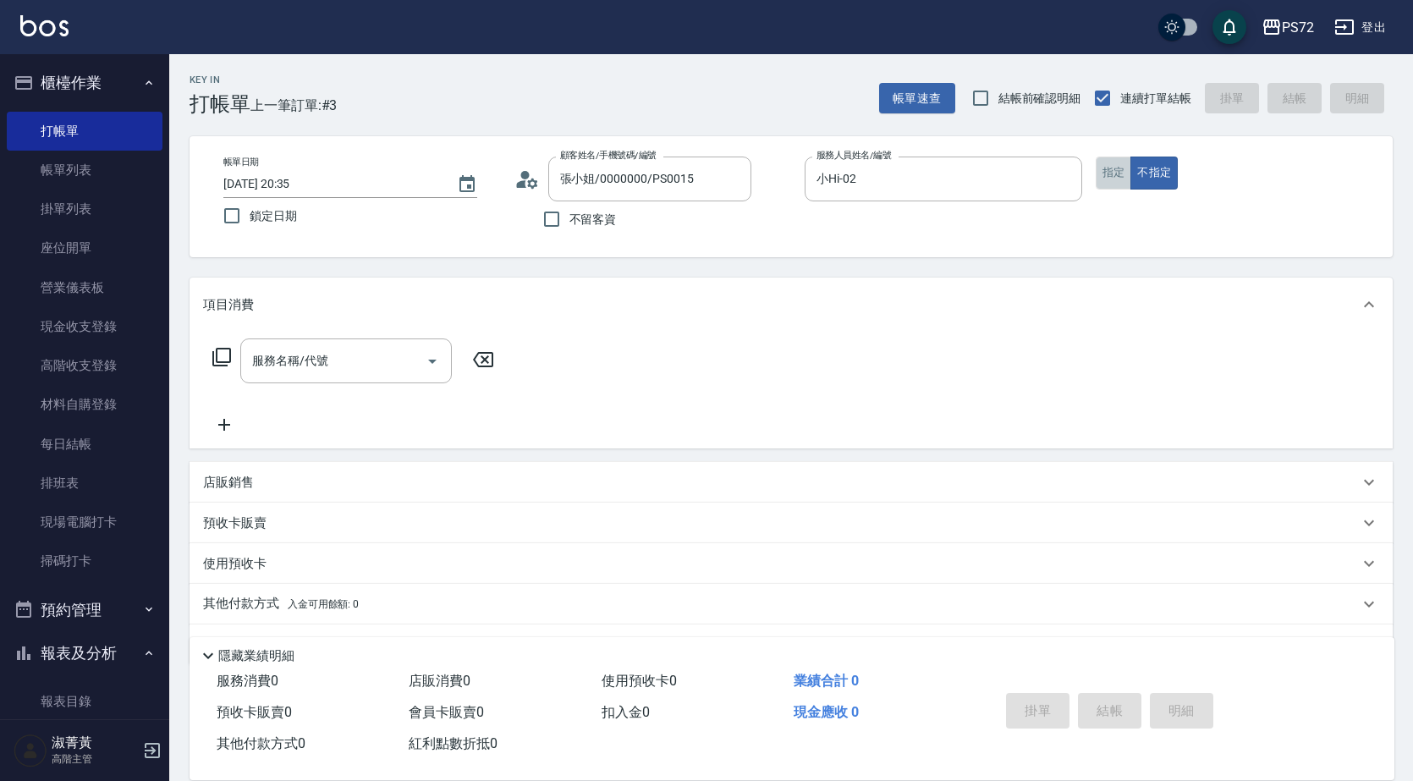
drag, startPoint x: 1123, startPoint y: 168, endPoint x: 814, endPoint y: 278, distance: 328.6
click at [1118, 168] on button "指定" at bounding box center [1113, 172] width 36 height 33
click at [328, 366] on input "服務名稱/代號" at bounding box center [333, 361] width 171 height 30
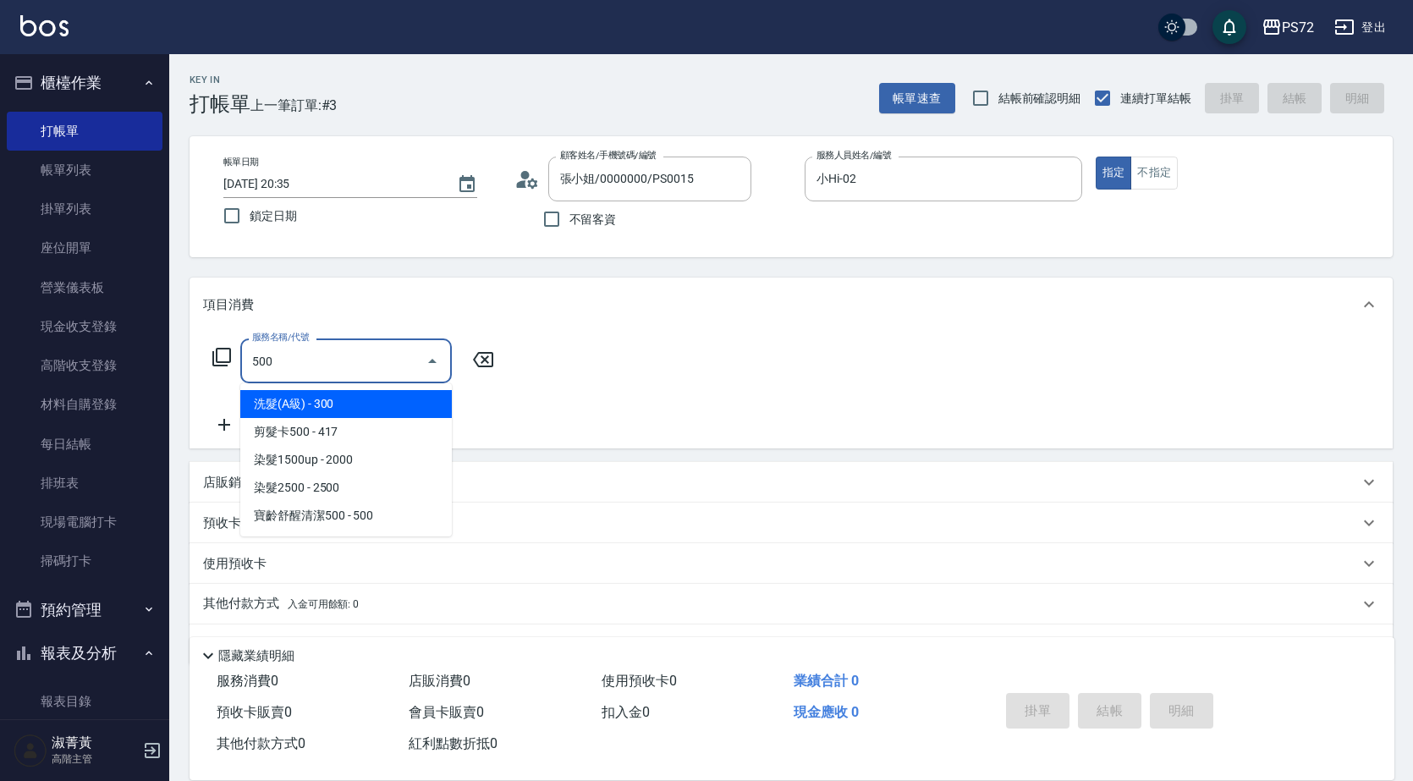
type input "洗髮(A級)(500)"
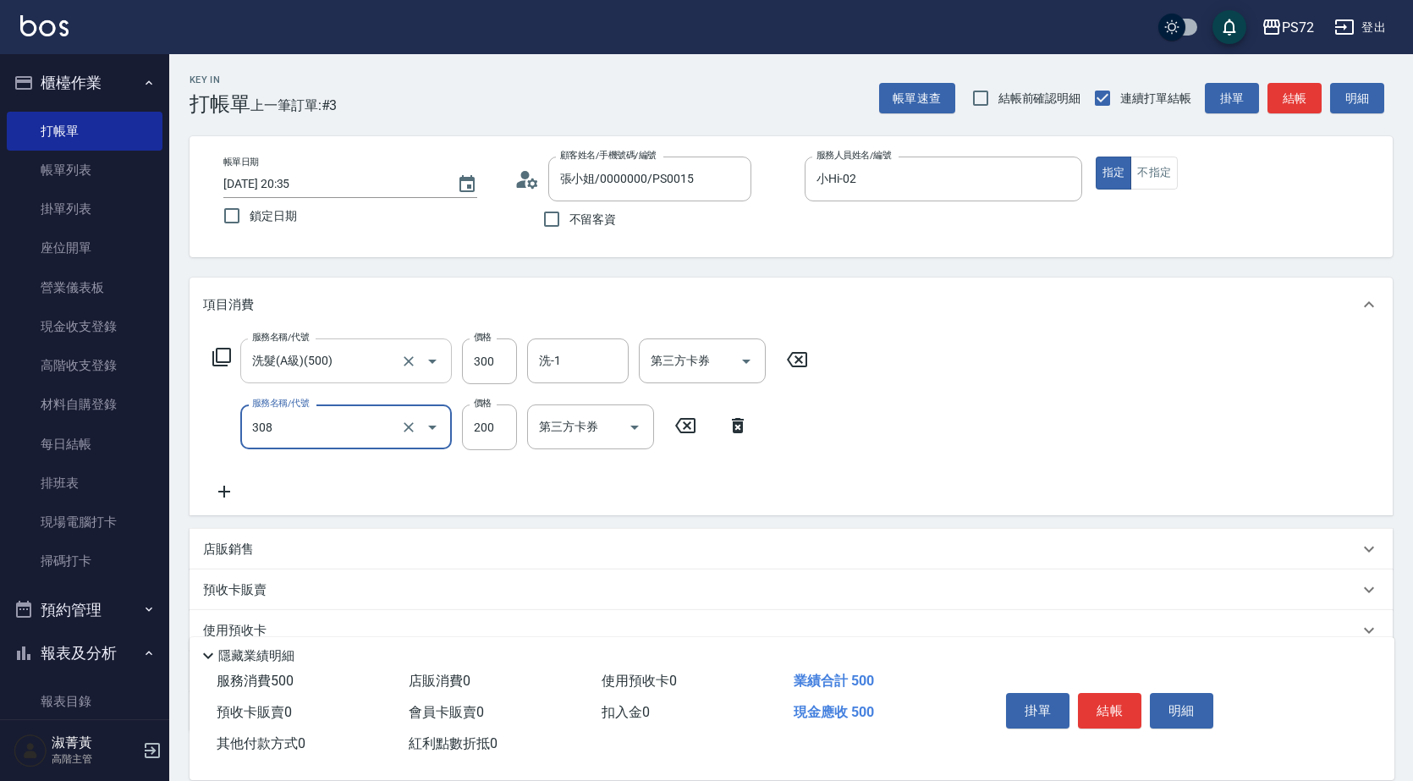
type input "學生剪髮(UP)(308)"
type input "350"
click at [1126, 702] on button "結帳" at bounding box center [1109, 711] width 63 height 36
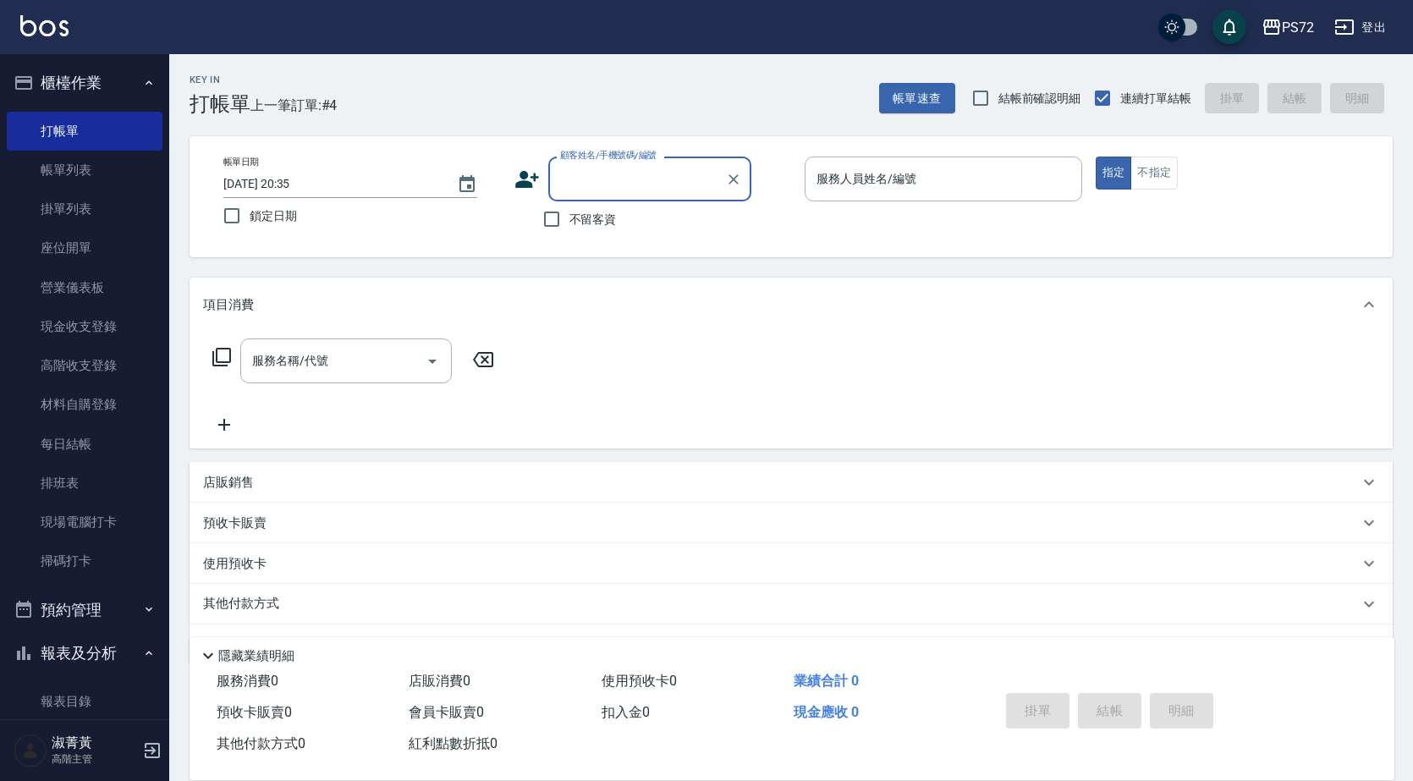
click at [580, 160] on label "顧客姓名/手機號碼/編號" at bounding box center [608, 155] width 96 height 13
click at [580, 164] on input "顧客姓名/手機號碼/編號" at bounding box center [637, 179] width 162 height 30
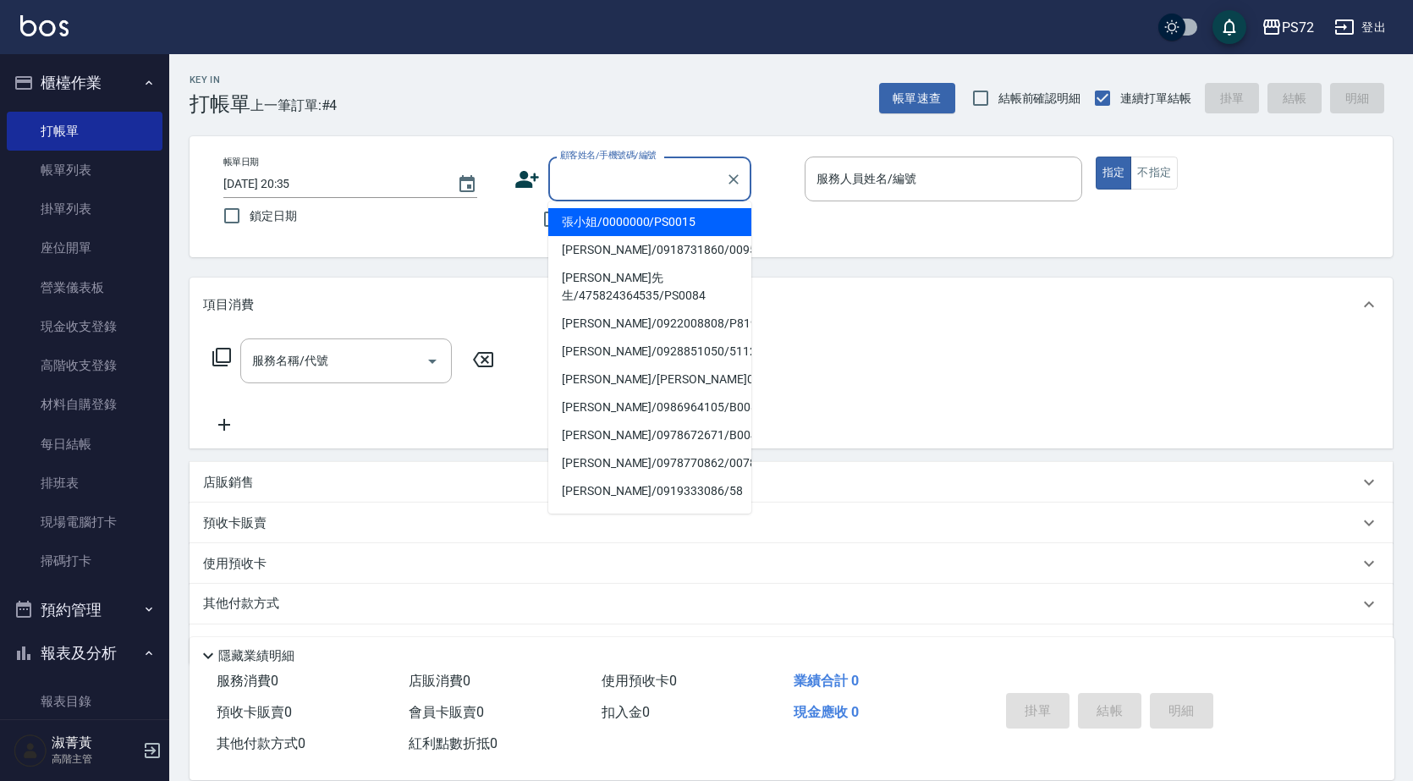
click at [589, 183] on input "顧客姓名/手機號碼/編號" at bounding box center [637, 179] width 162 height 30
click at [593, 227] on li "張小姐/0000000/PS0015" at bounding box center [649, 222] width 203 height 28
type input "張小姐/0000000/PS0015"
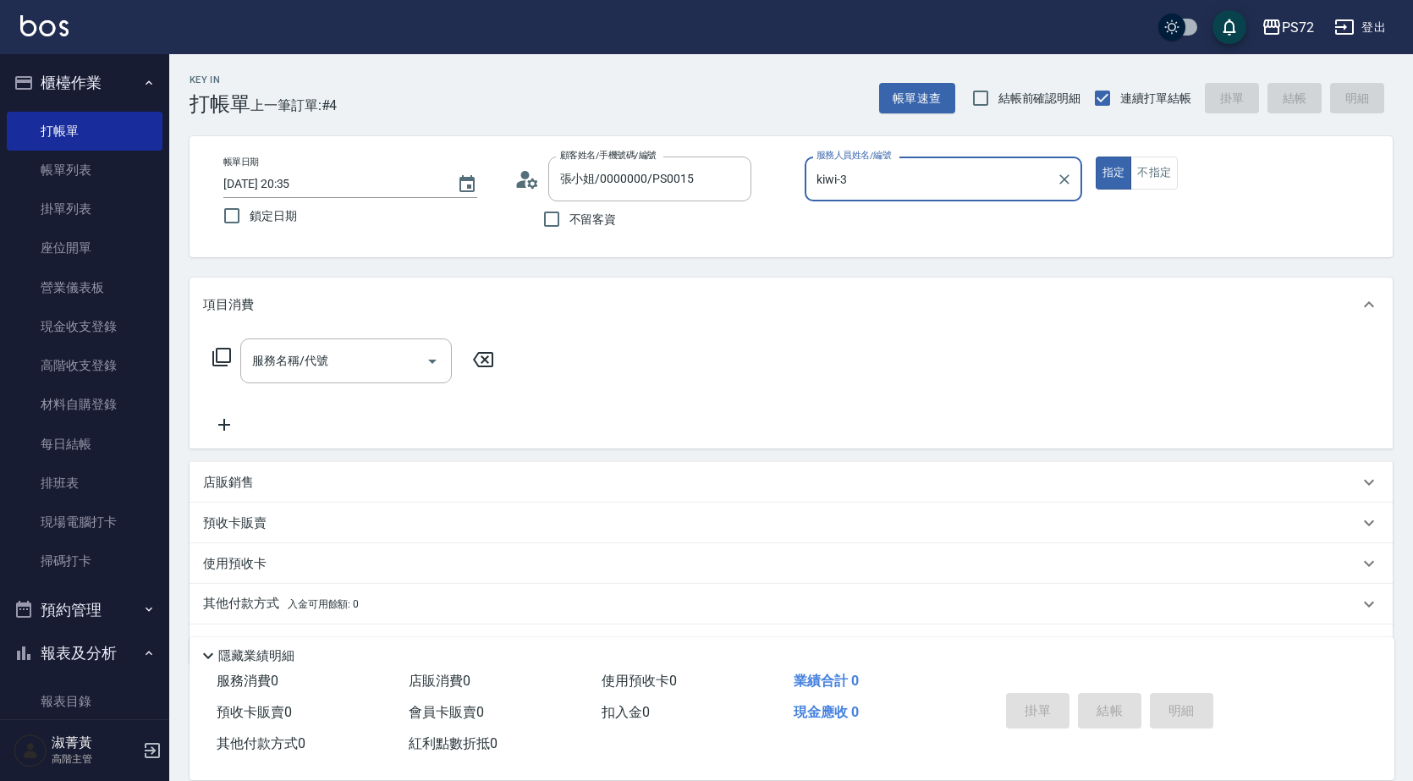
click at [862, 180] on input "kiwi-3" at bounding box center [930, 179] width 237 height 30
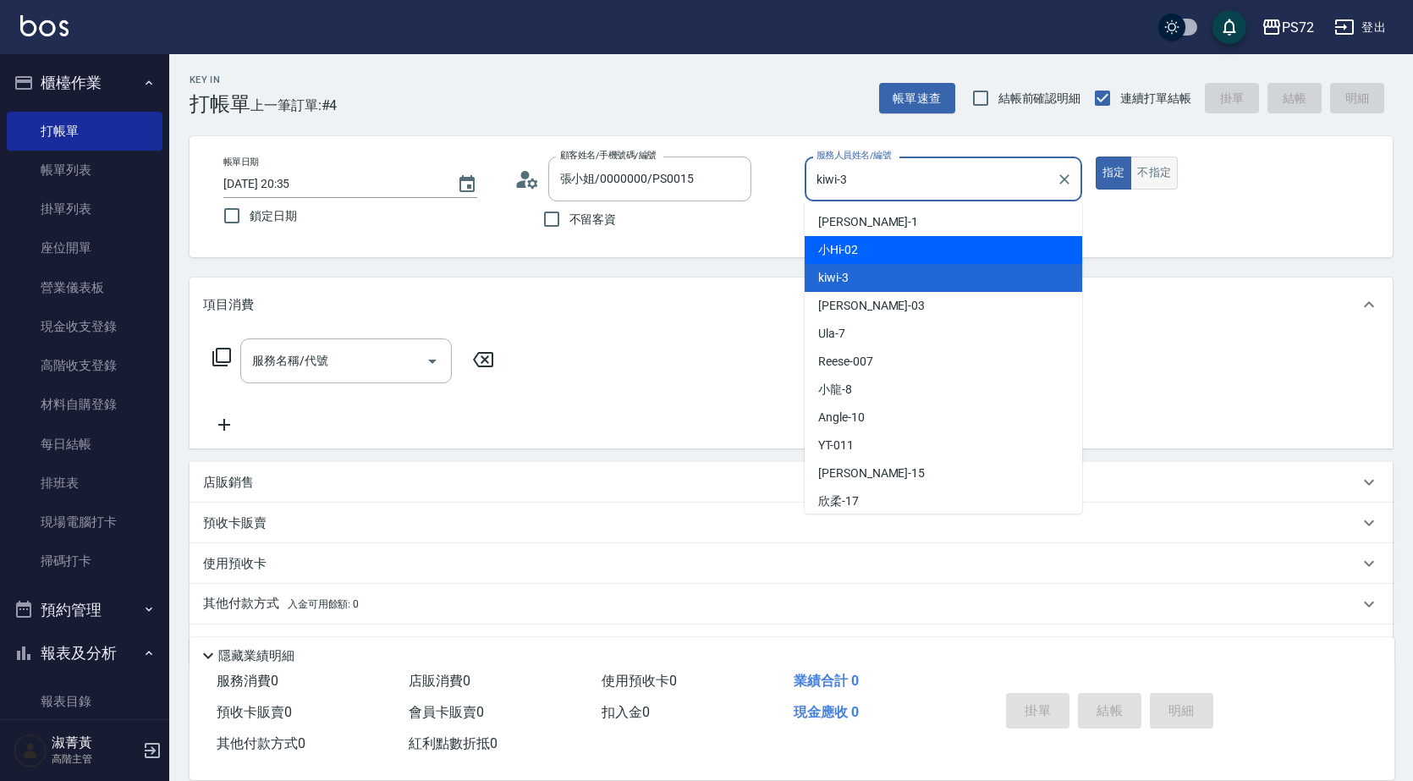
drag, startPoint x: 841, startPoint y: 251, endPoint x: 1148, endPoint y: 174, distance: 316.6
click at [853, 242] on span "小Hi -02" at bounding box center [838, 250] width 40 height 18
type input "小Hi-02"
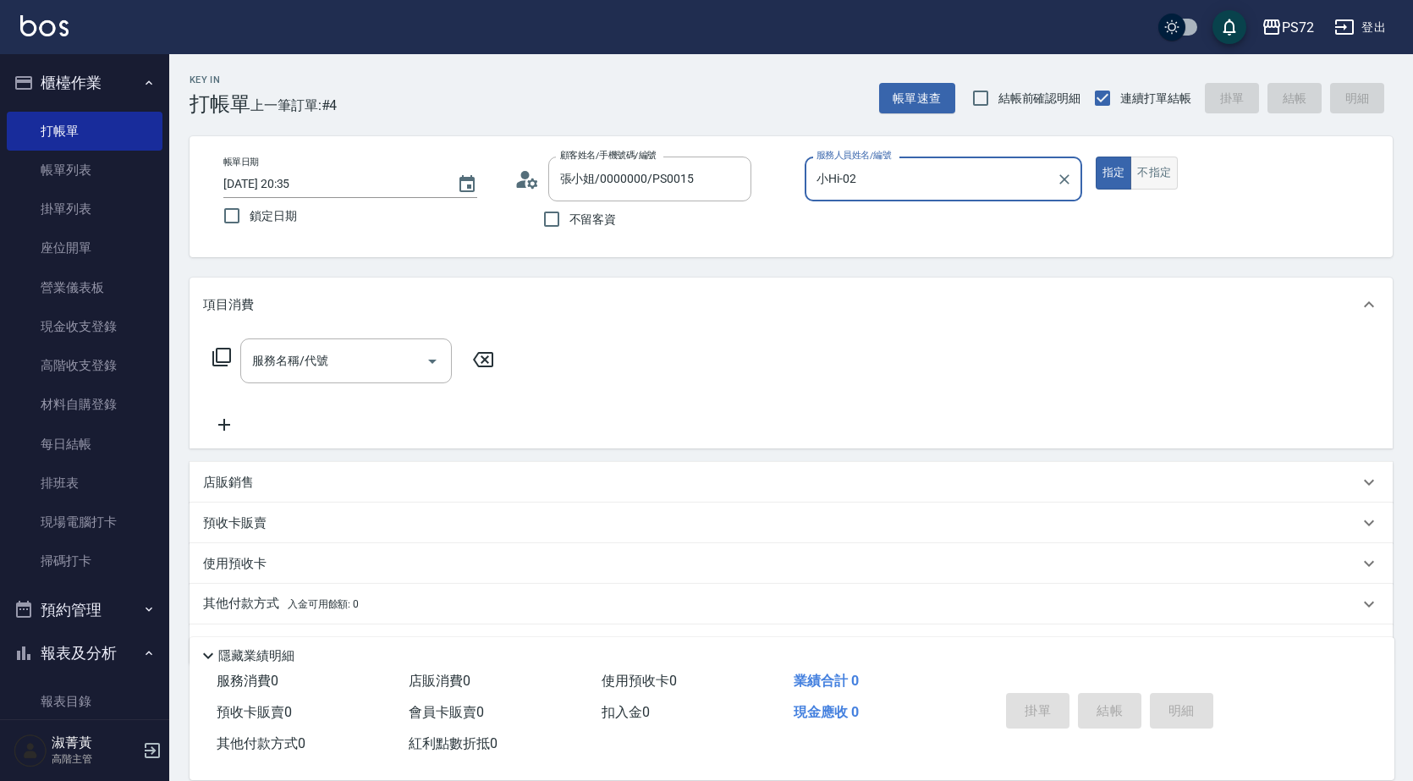
click at [1144, 171] on button "不指定" at bounding box center [1153, 172] width 47 height 33
click at [226, 361] on icon at bounding box center [221, 357] width 20 height 20
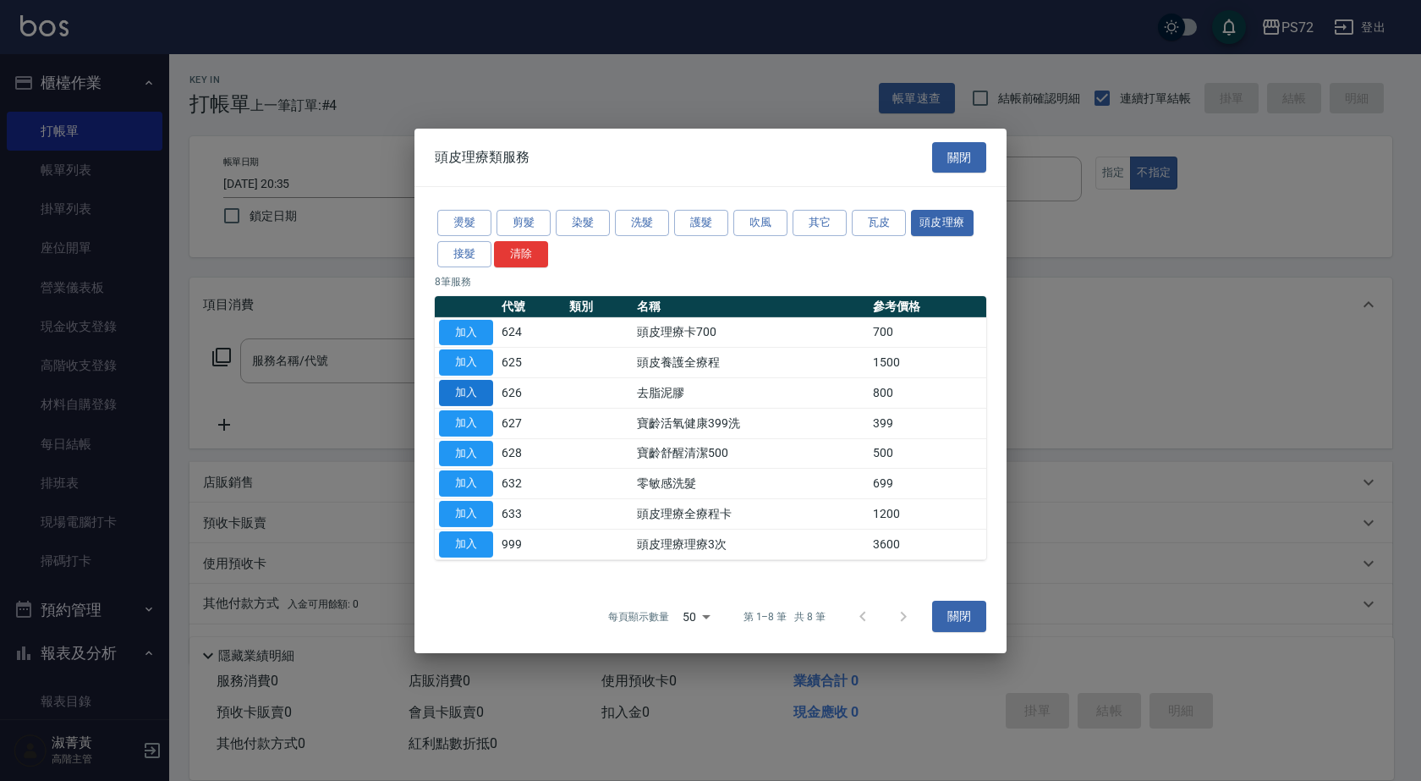
drag, startPoint x: 462, startPoint y: 392, endPoint x: 471, endPoint y: 388, distance: 10.2
click at [463, 392] on button "加入" at bounding box center [466, 393] width 54 height 26
type input "去脂泥膠(626)"
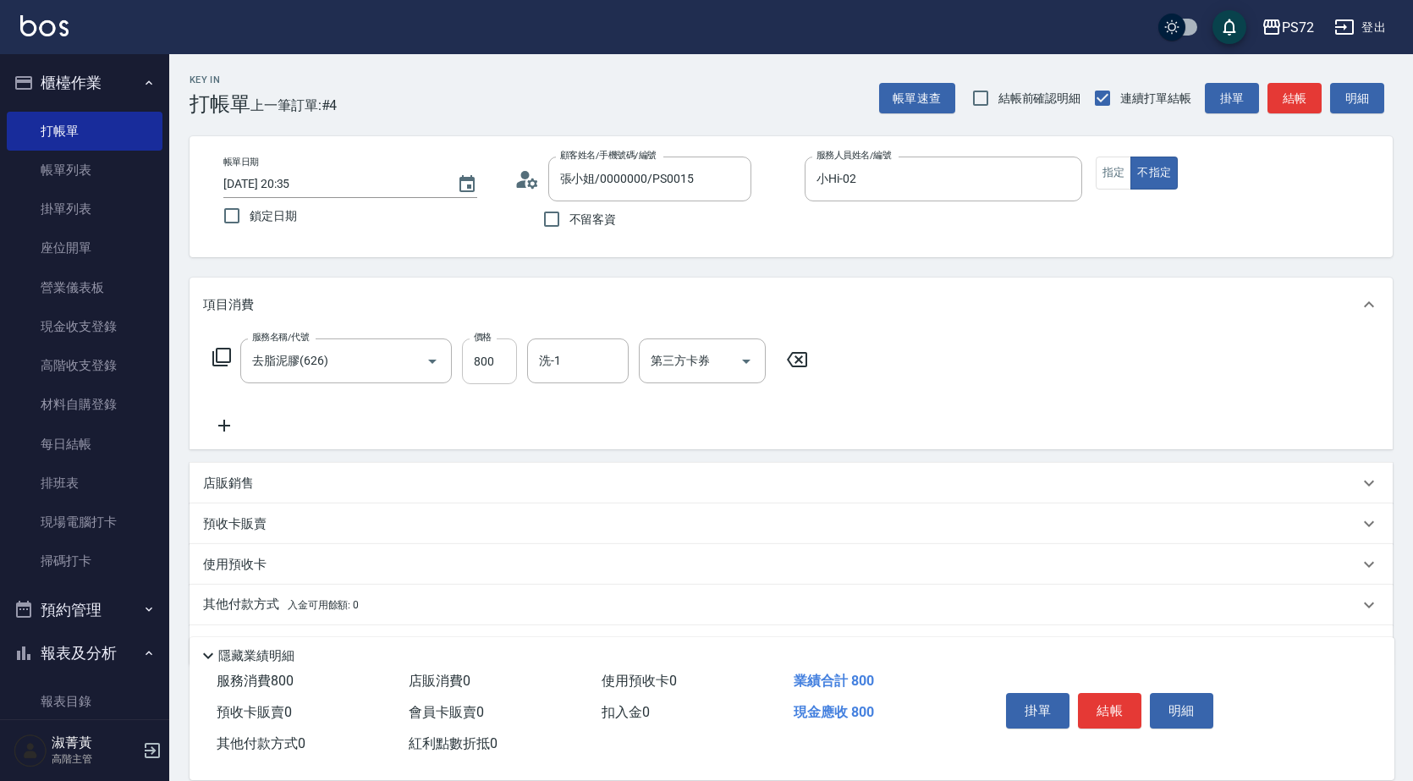
click at [495, 365] on input "800" at bounding box center [489, 361] width 55 height 46
type input "1000"
drag, startPoint x: 1112, startPoint y: 699, endPoint x: 797, endPoint y: 557, distance: 346.0
click at [1112, 698] on button "結帳" at bounding box center [1109, 711] width 63 height 36
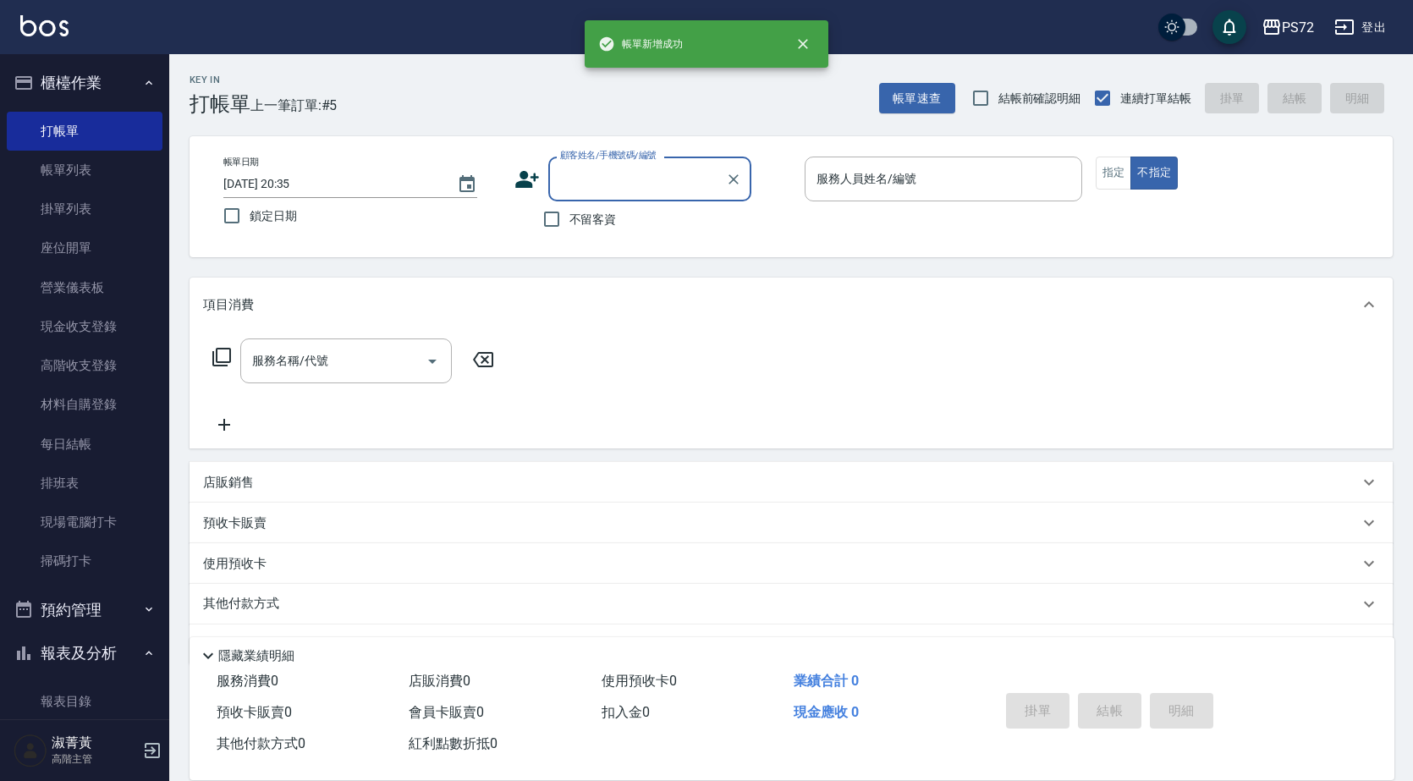
click at [571, 189] on input "顧客姓名/手機號碼/編號" at bounding box center [637, 179] width 162 height 30
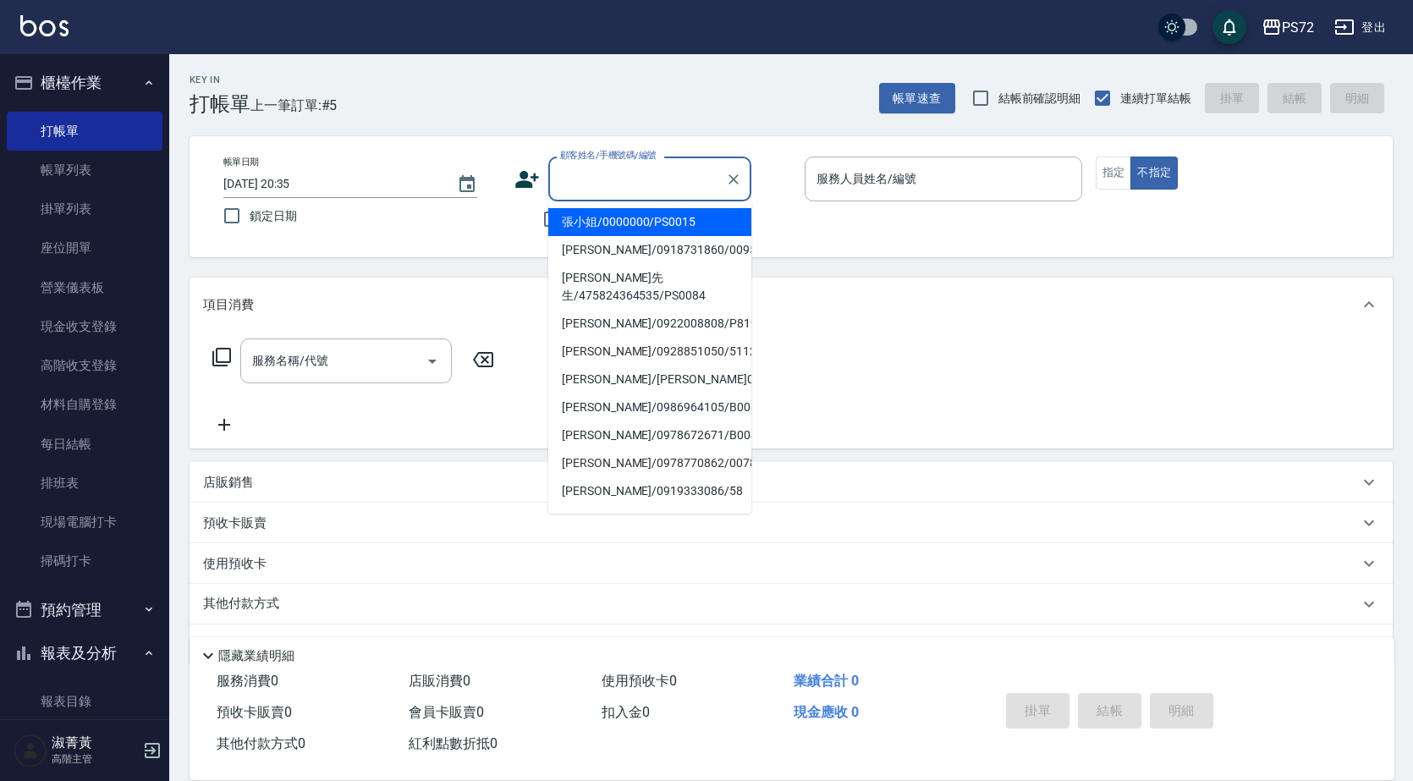
click at [581, 233] on li "張小姐/0000000/PS0015" at bounding box center [649, 222] width 203 height 28
type input "張小姐/0000000/PS0015"
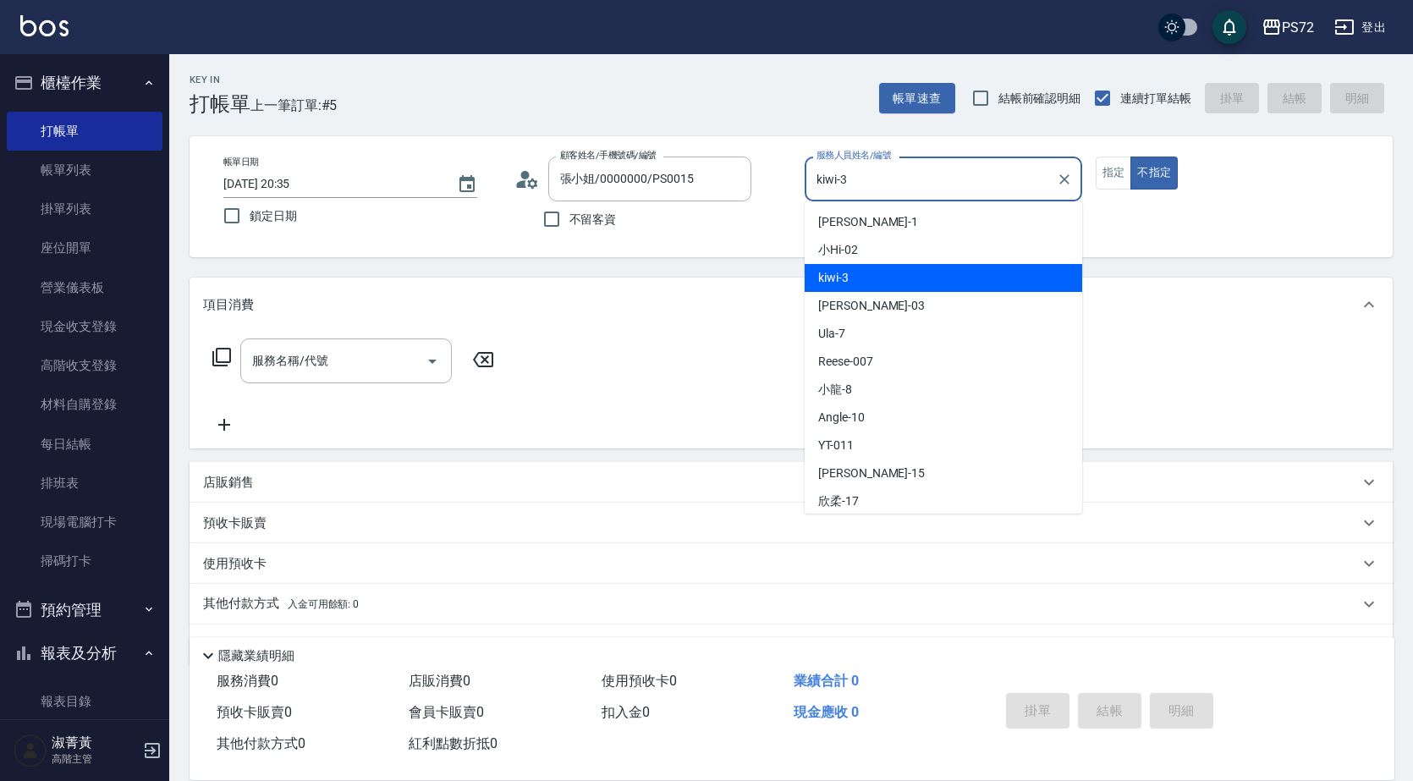
drag, startPoint x: 928, startPoint y: 164, endPoint x: 909, endPoint y: 202, distance: 42.4
click at [926, 165] on input "kiwi-3" at bounding box center [930, 179] width 237 height 30
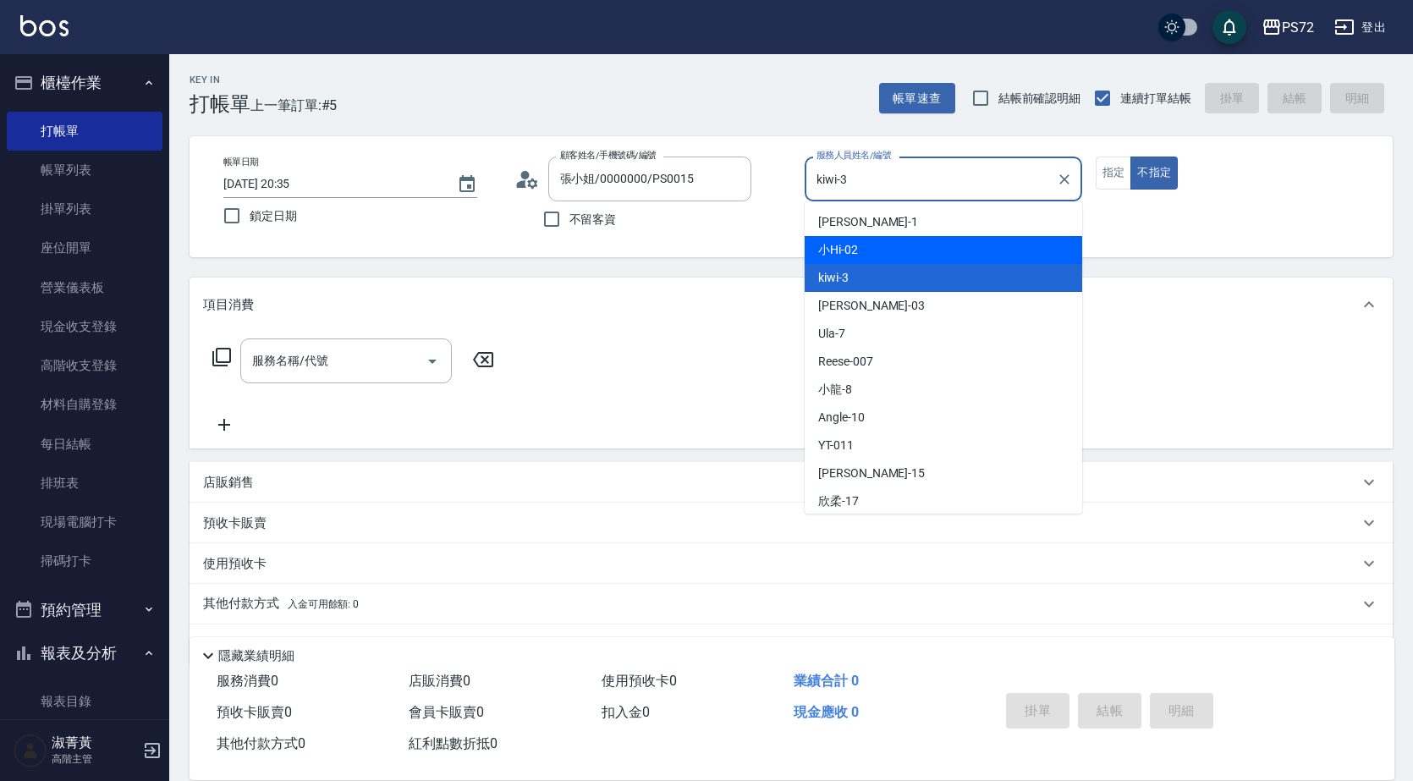
click at [889, 255] on div "小Hi -02" at bounding box center [942, 250] width 277 height 28
type input "小Hi-02"
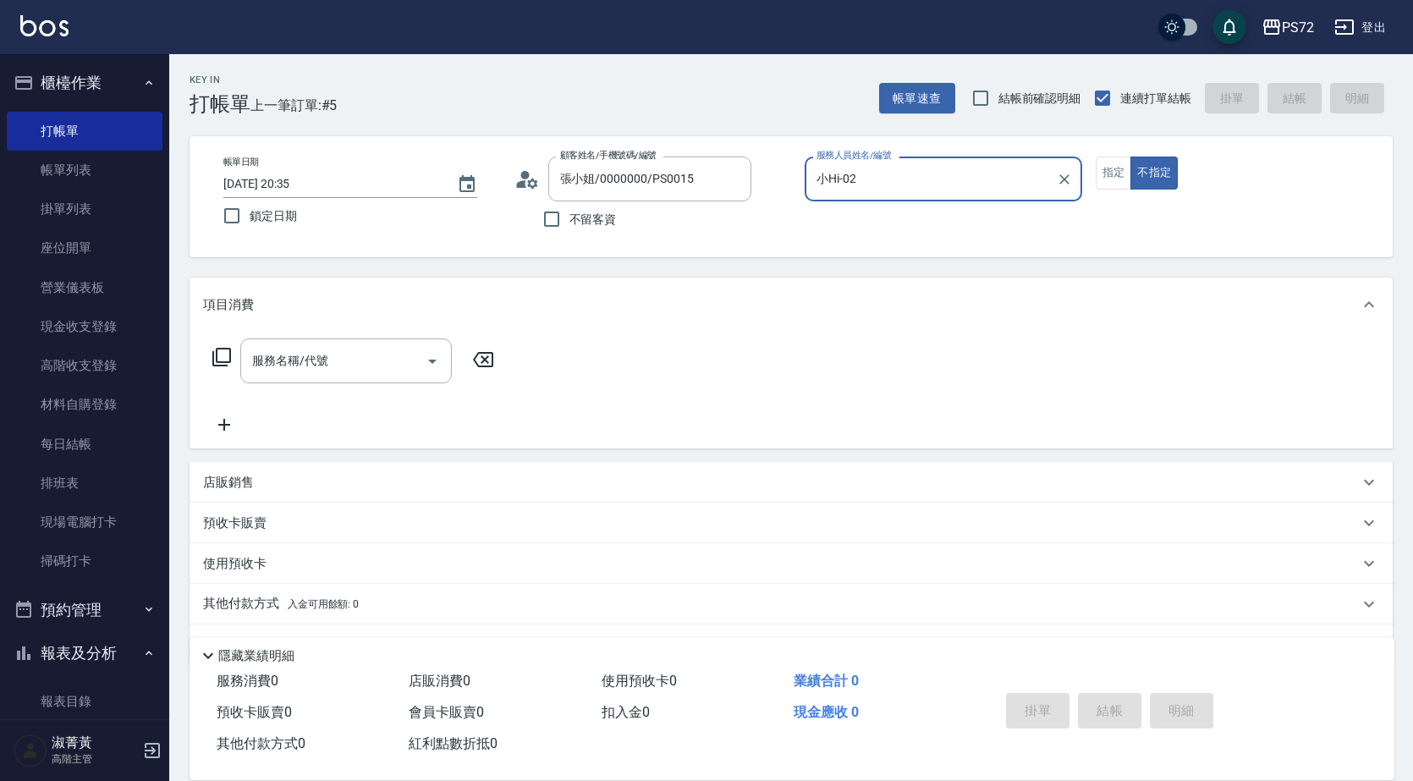
drag, startPoint x: 1111, startPoint y: 185, endPoint x: 1040, endPoint y: 186, distance: 71.1
click at [1110, 185] on button "指定" at bounding box center [1113, 172] width 36 height 33
click at [372, 371] on input "服務名稱/代號" at bounding box center [333, 361] width 171 height 30
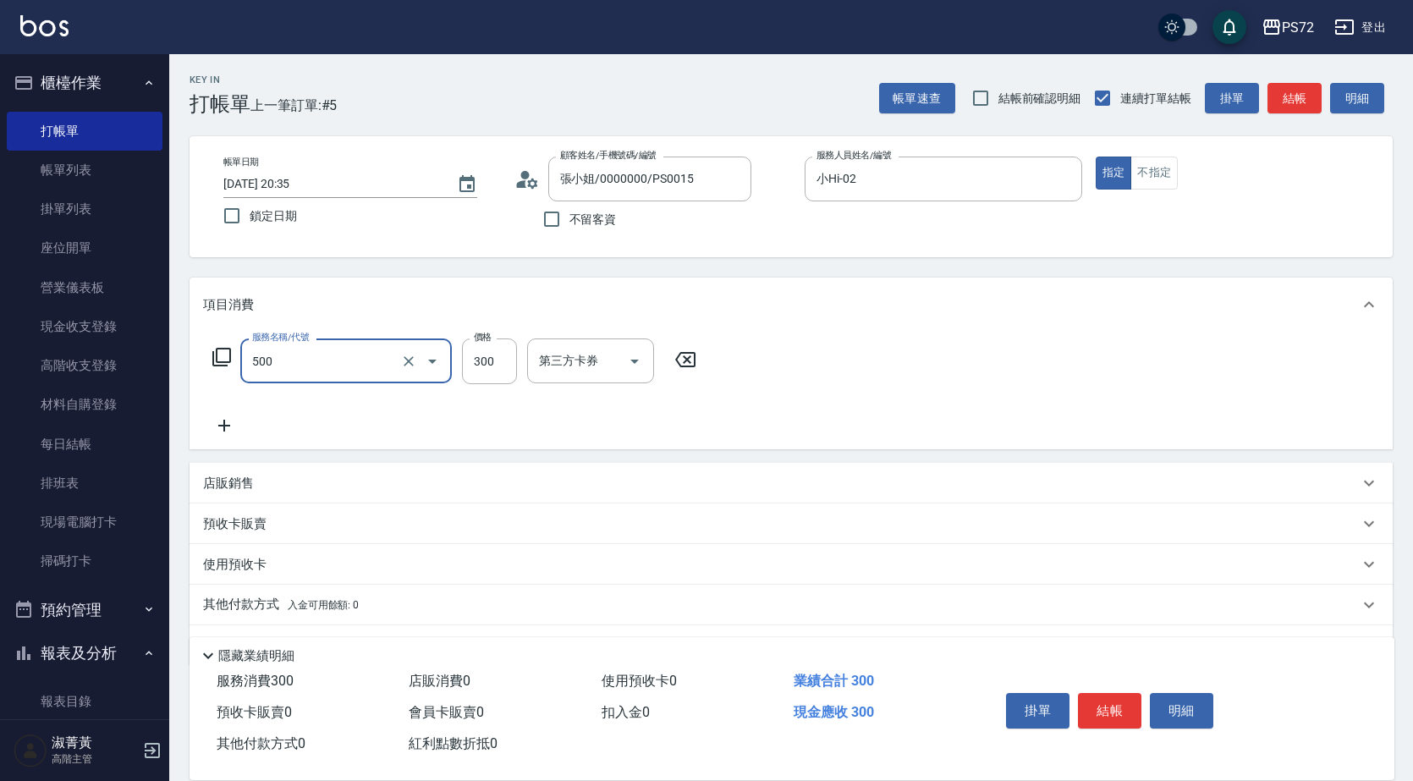
type input "洗髮(A級)(500)"
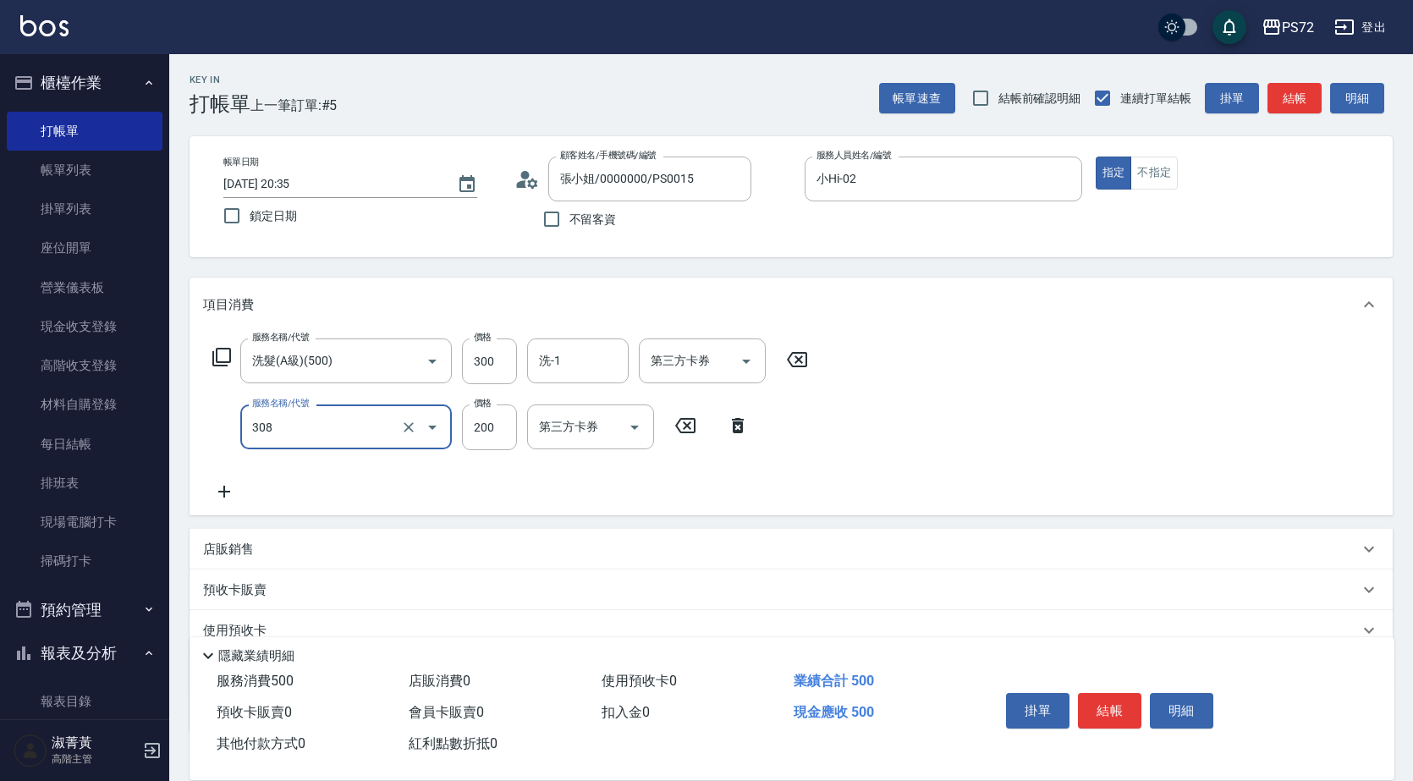
type input "學生剪髮(UP)(308)"
type input "350"
click at [1155, 172] on button "不指定" at bounding box center [1153, 172] width 47 height 33
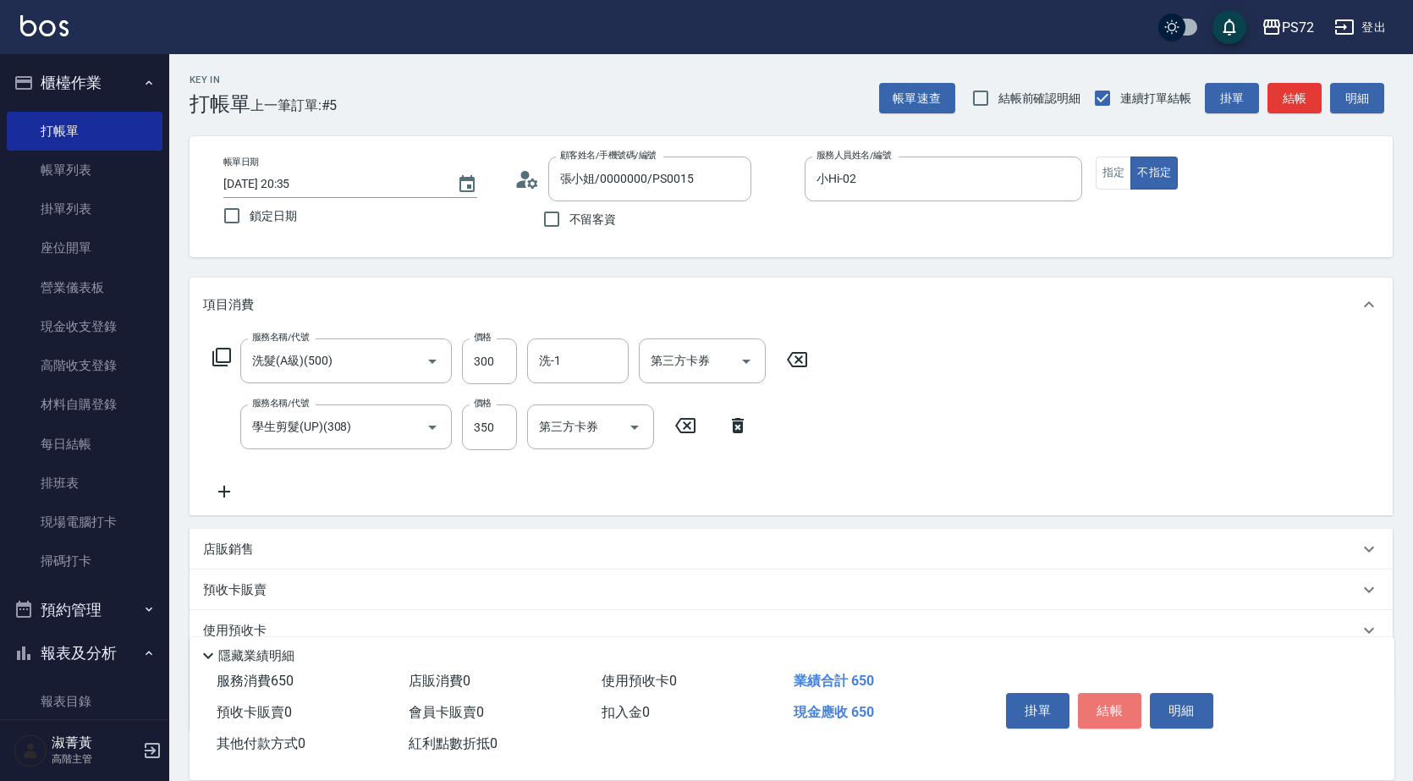
click at [1087, 699] on button "結帳" at bounding box center [1109, 711] width 63 height 36
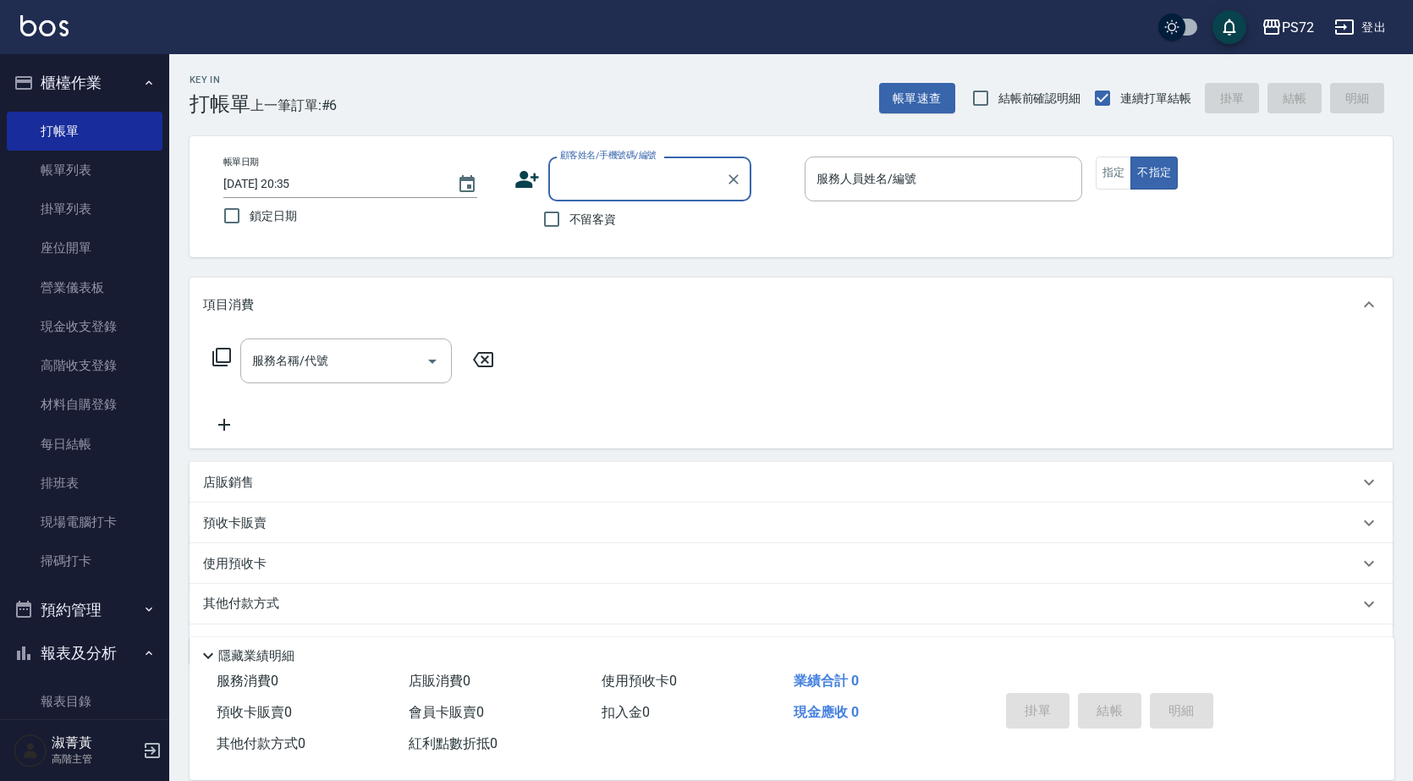
click at [585, 168] on input "顧客姓名/手機號碼/編號" at bounding box center [637, 179] width 162 height 30
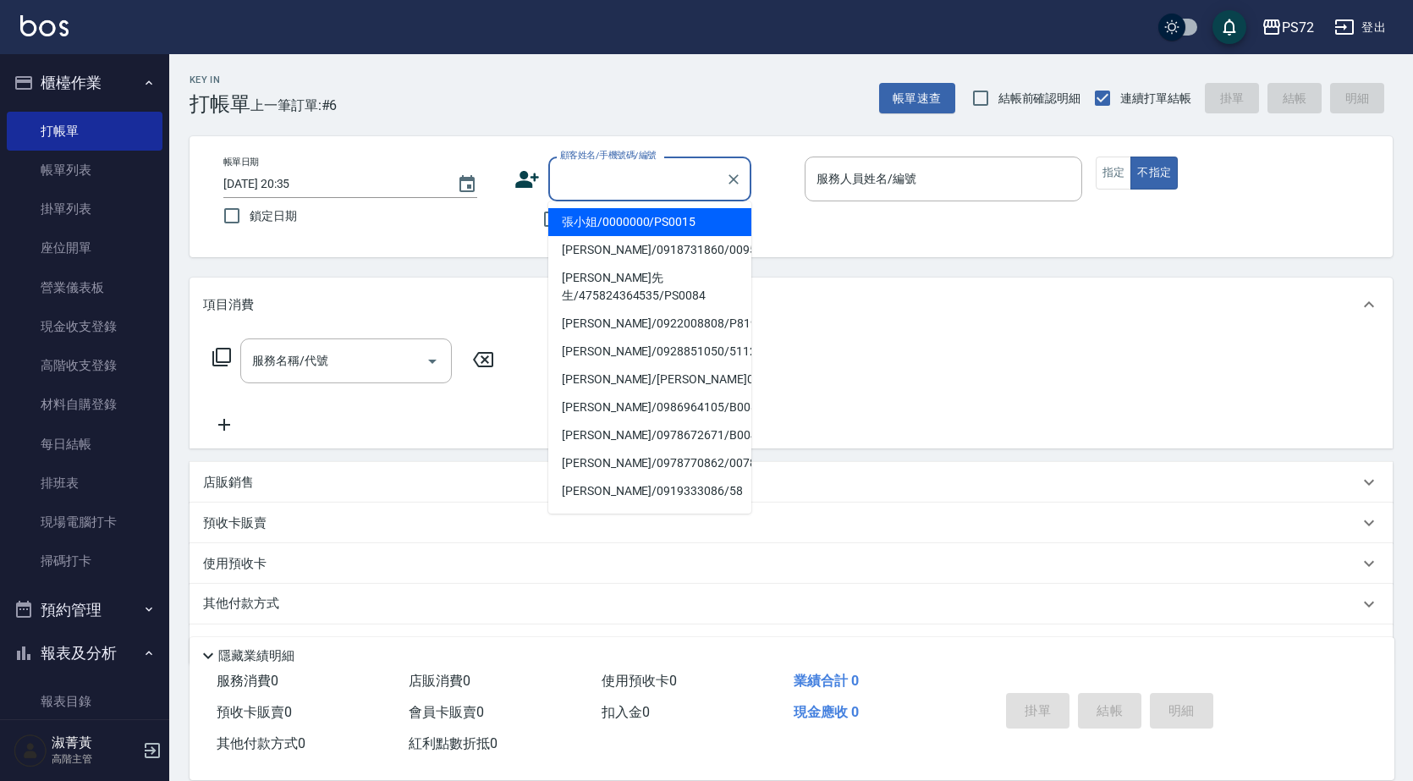
click at [608, 228] on li "張小姐/0000000/PS0015" at bounding box center [649, 222] width 203 height 28
type input "張小姐/0000000/PS0015"
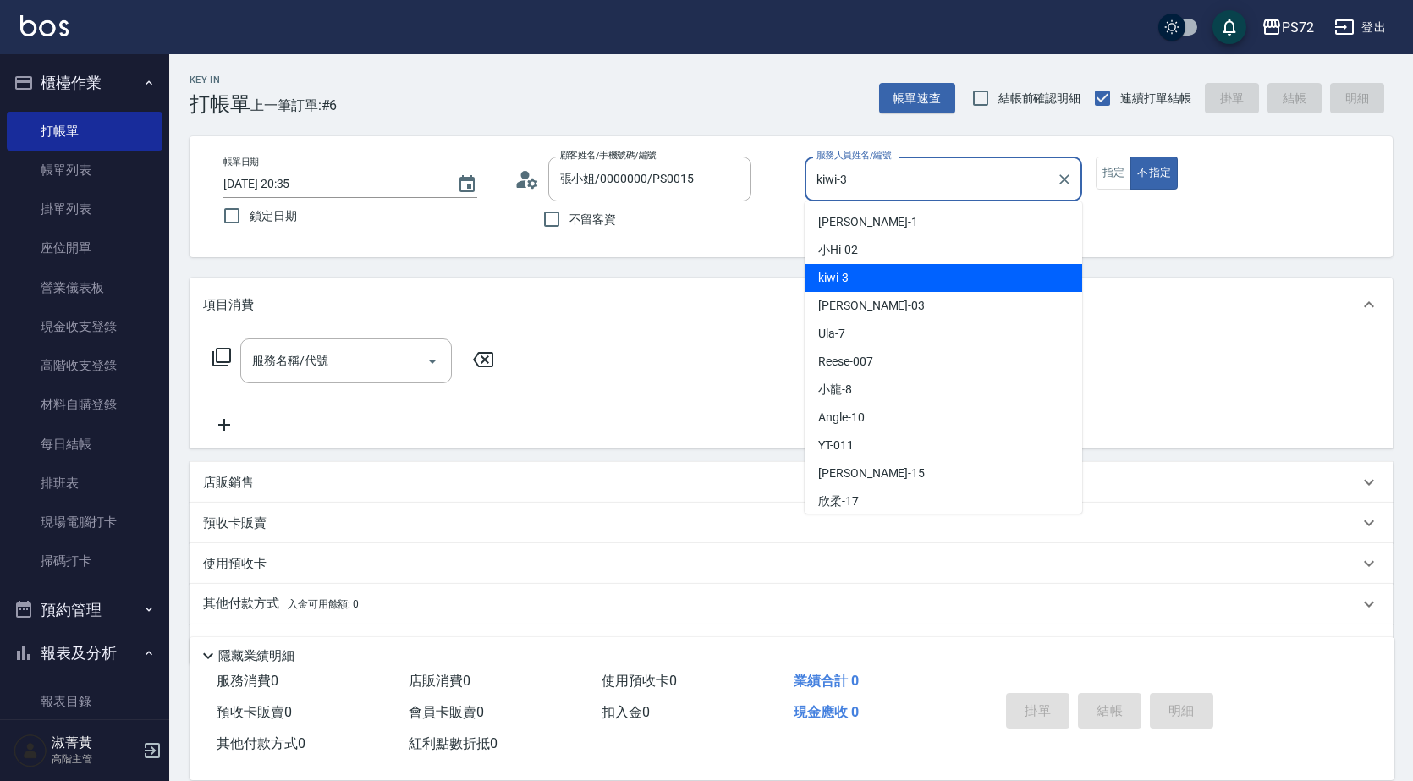
click at [866, 164] on input "kiwi-3" at bounding box center [930, 179] width 237 height 30
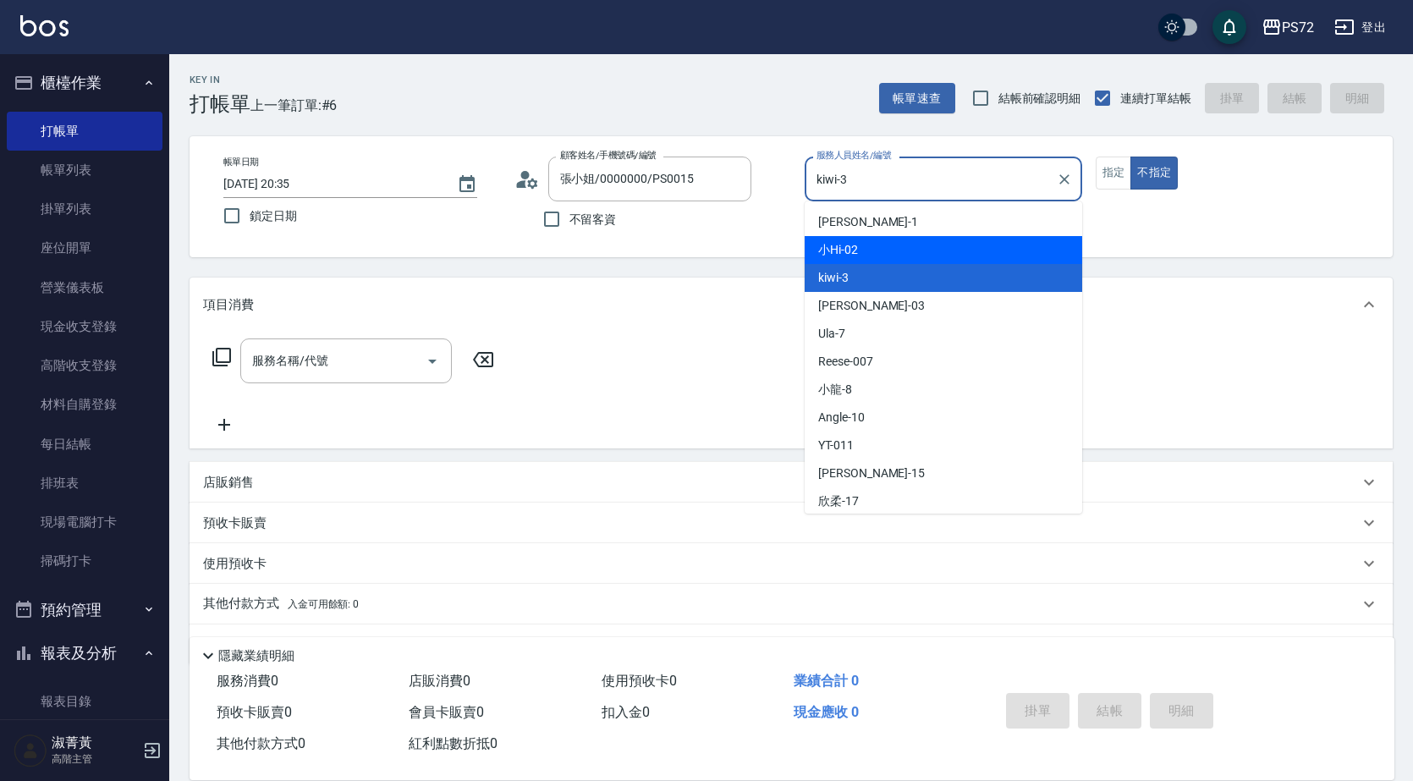
click at [870, 250] on div "小Hi -02" at bounding box center [942, 250] width 277 height 28
type input "小Hi-02"
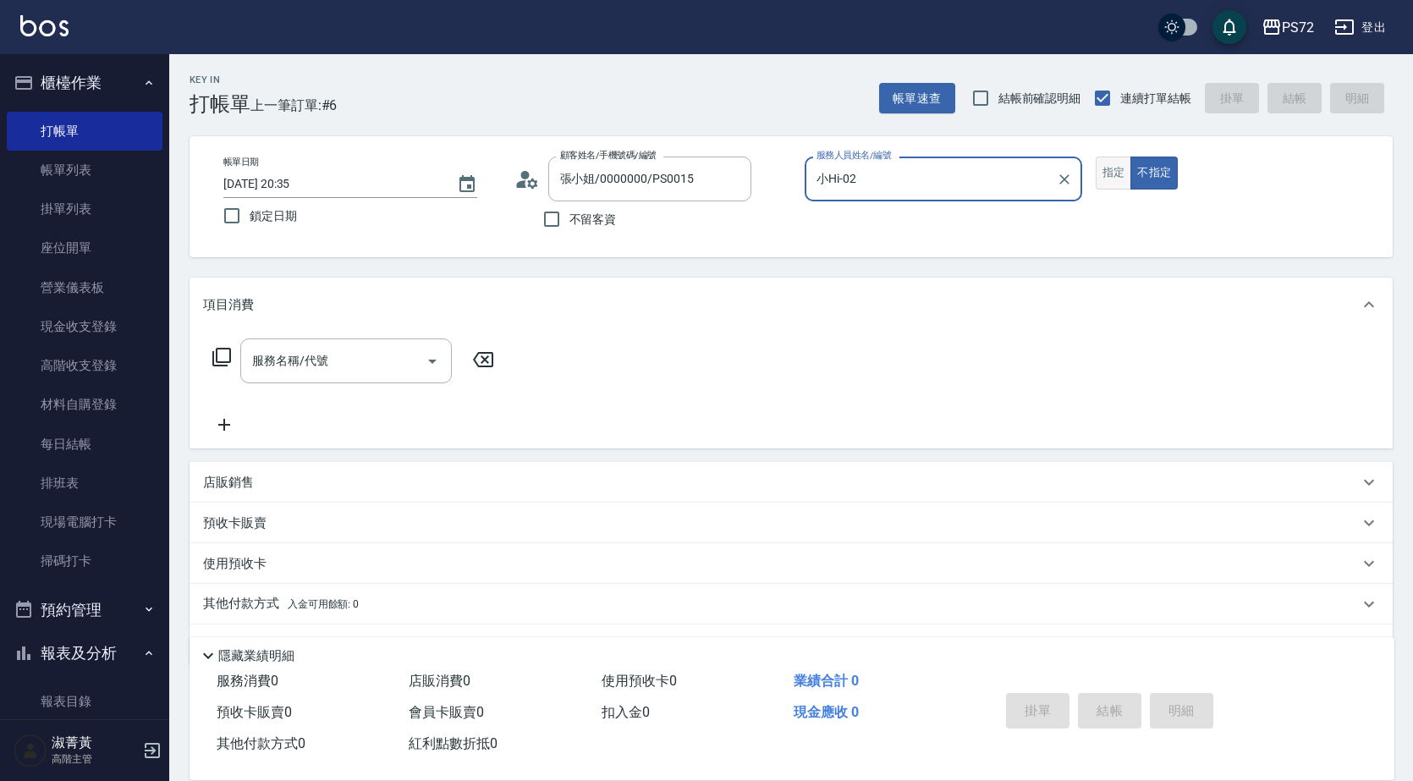
click at [1101, 184] on button "指定" at bounding box center [1113, 172] width 36 height 33
drag, startPoint x: 172, startPoint y: 329, endPoint x: 204, endPoint y: 345, distance: 35.9
click at [199, 344] on div "Key In 打帳單 上一筆訂單:#6 帳單速查 結帳前確認明細 連續打單結帳 掛單 結帳 明細 帳單日期 [DATE] 20:35 鎖定日期 顧客姓名/手機…" at bounding box center [790, 440] width 1243 height 773
click at [279, 361] on input "服務名稱/代號" at bounding box center [333, 361] width 171 height 30
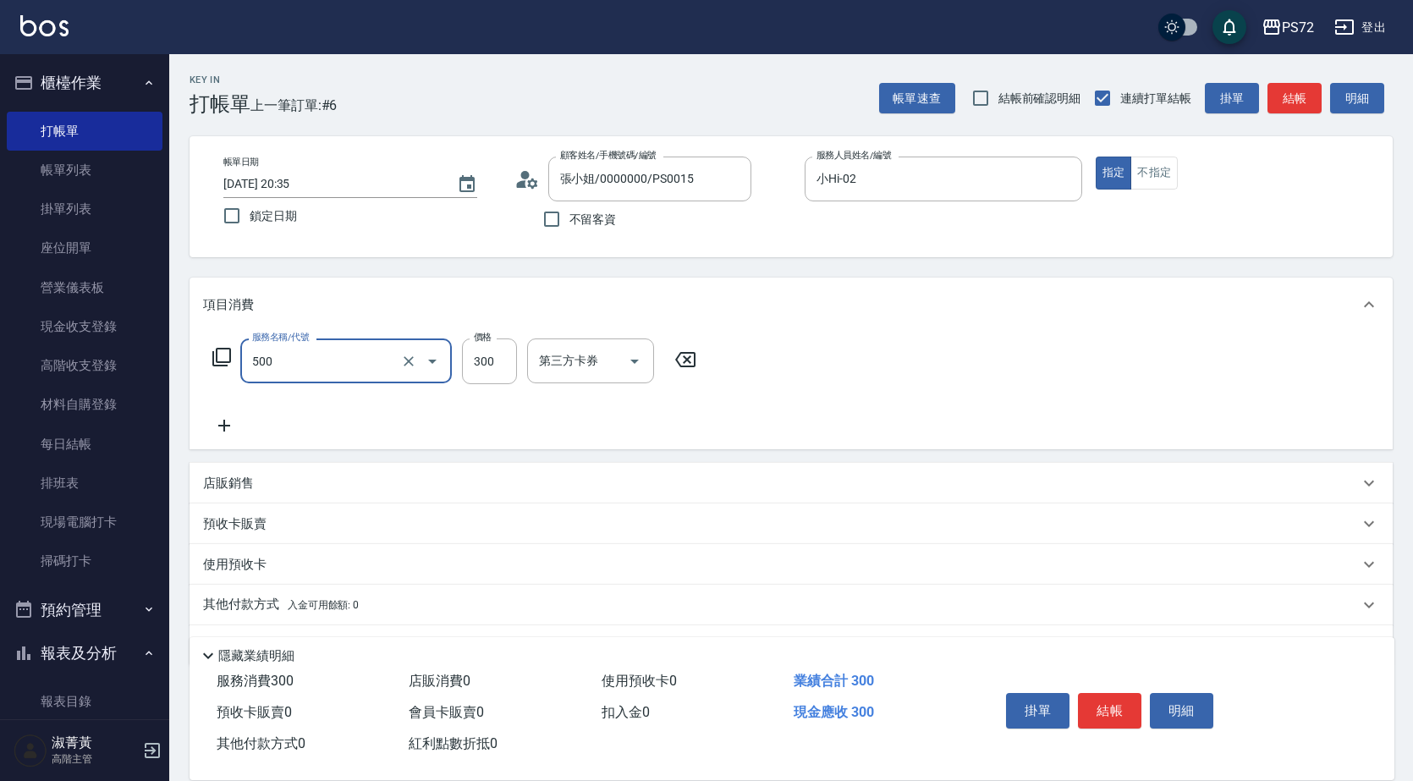
type input "洗髮(A級)(500)"
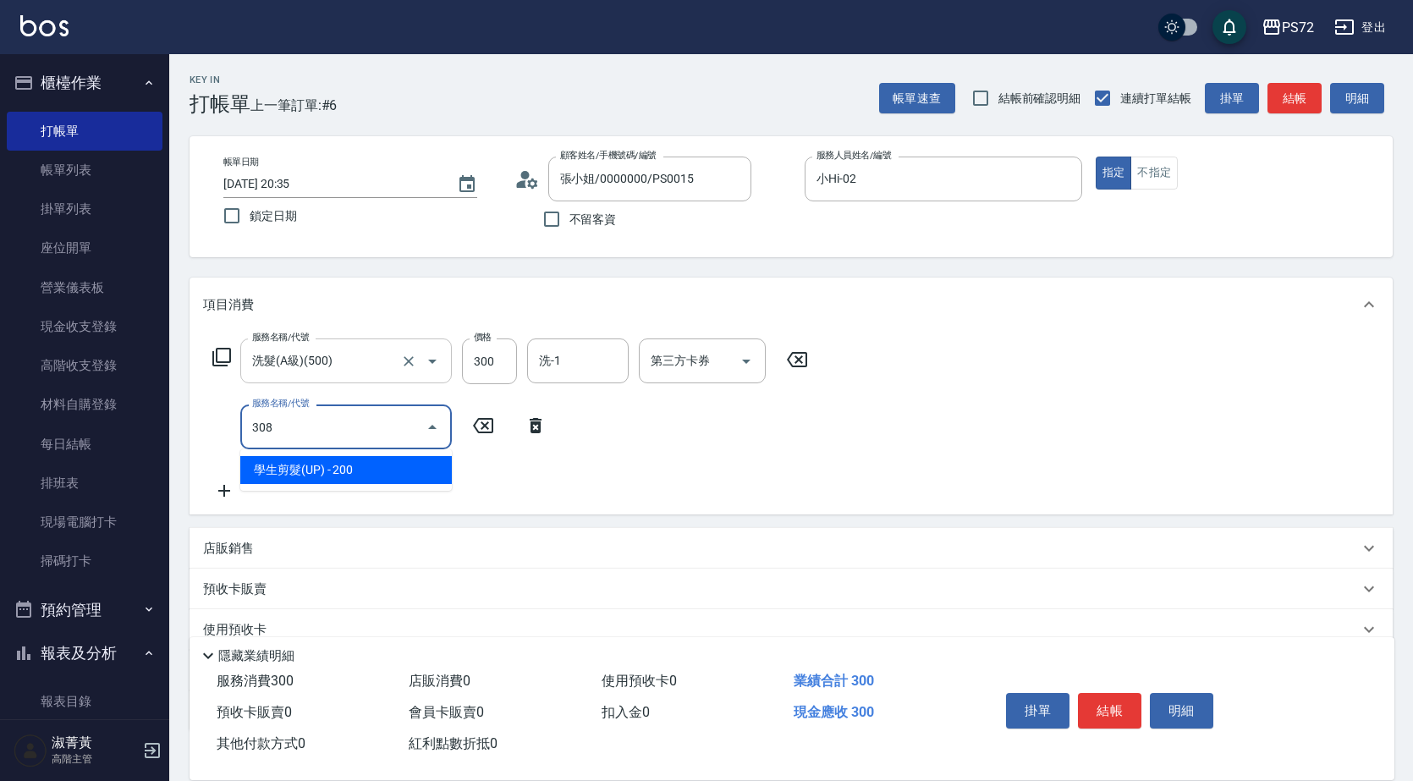
type input "學生剪髮(UP)(308)"
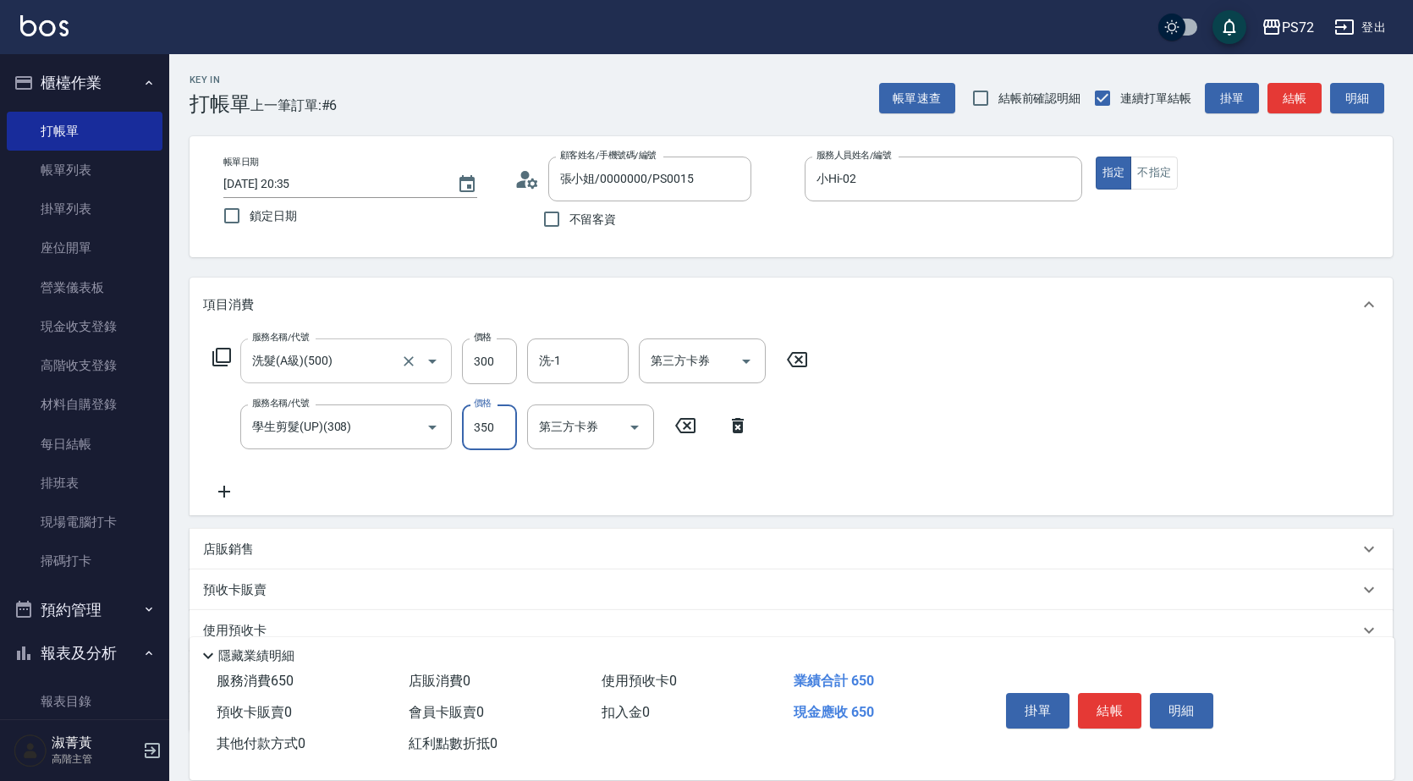
type input "350"
click at [1117, 704] on button "結帳" at bounding box center [1109, 711] width 63 height 36
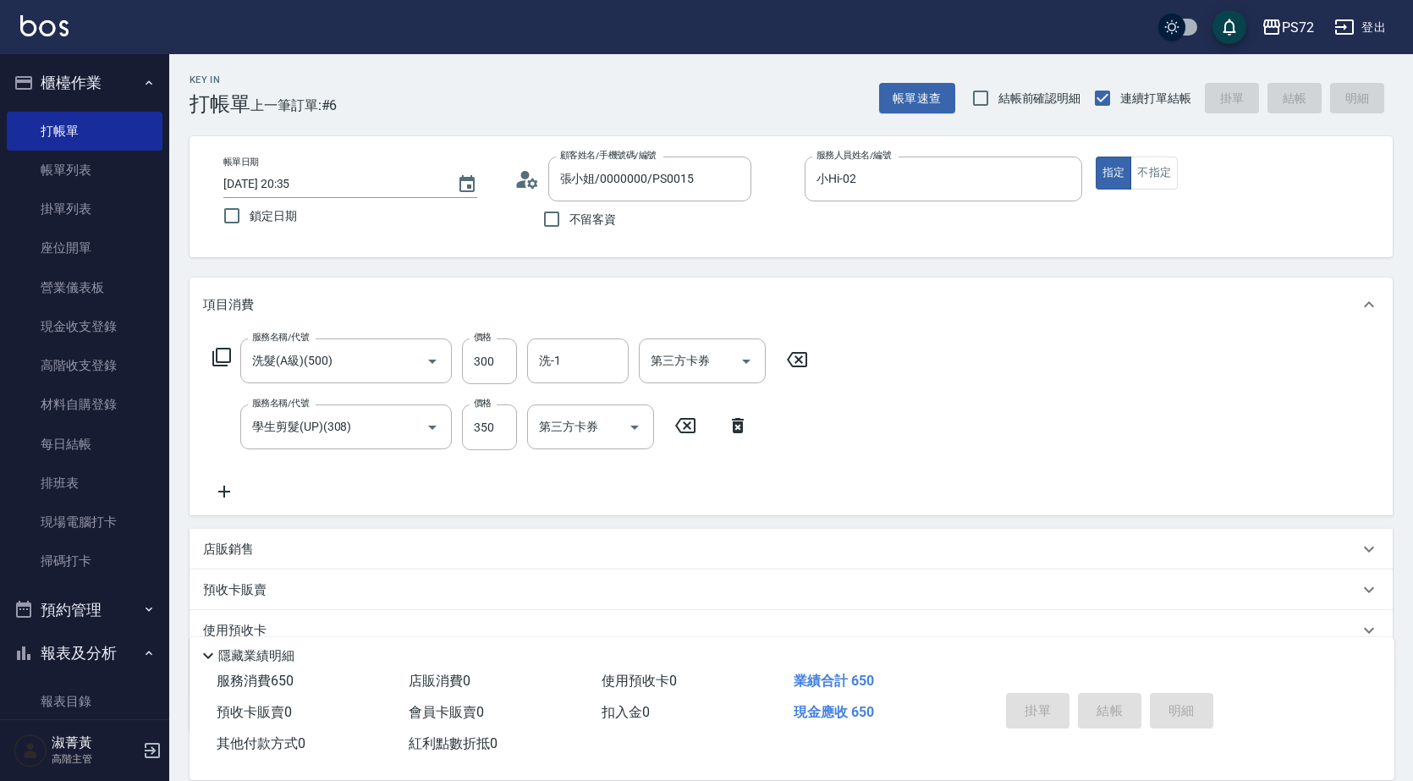
type input "[DATE] 20:36"
